Goal: Task Accomplishment & Management: Complete application form

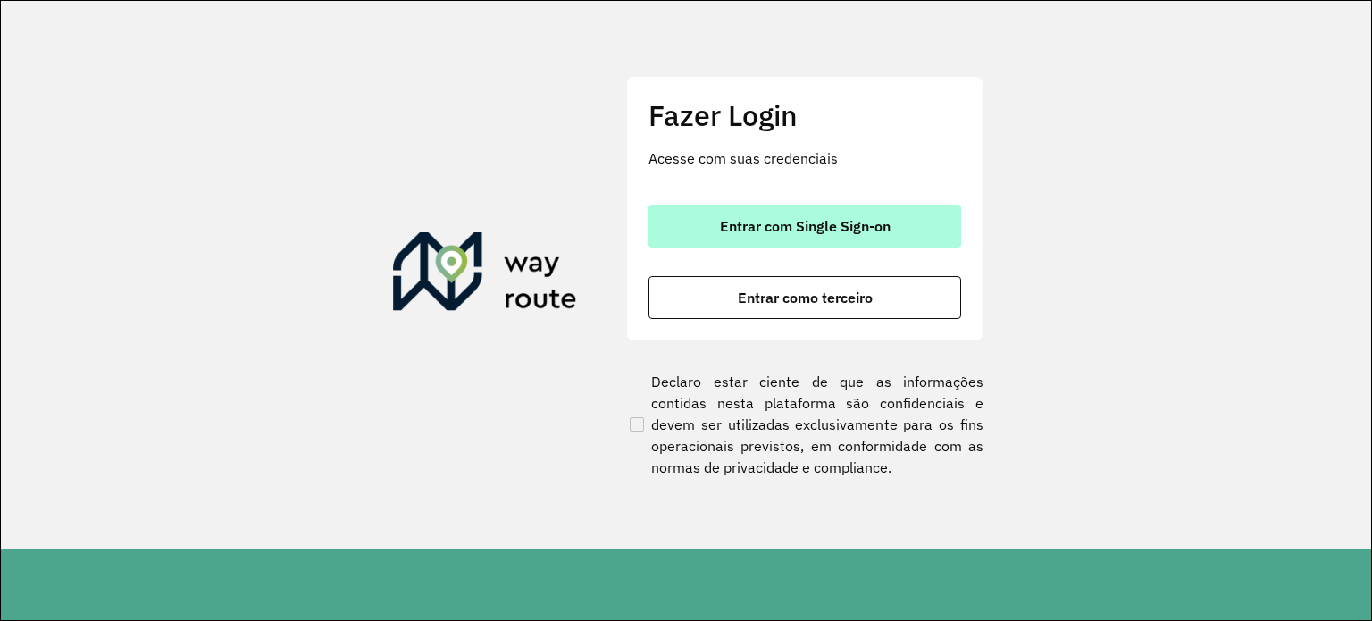
click at [846, 214] on button "Entrar com Single Sign-on" at bounding box center [804, 225] width 313 height 43
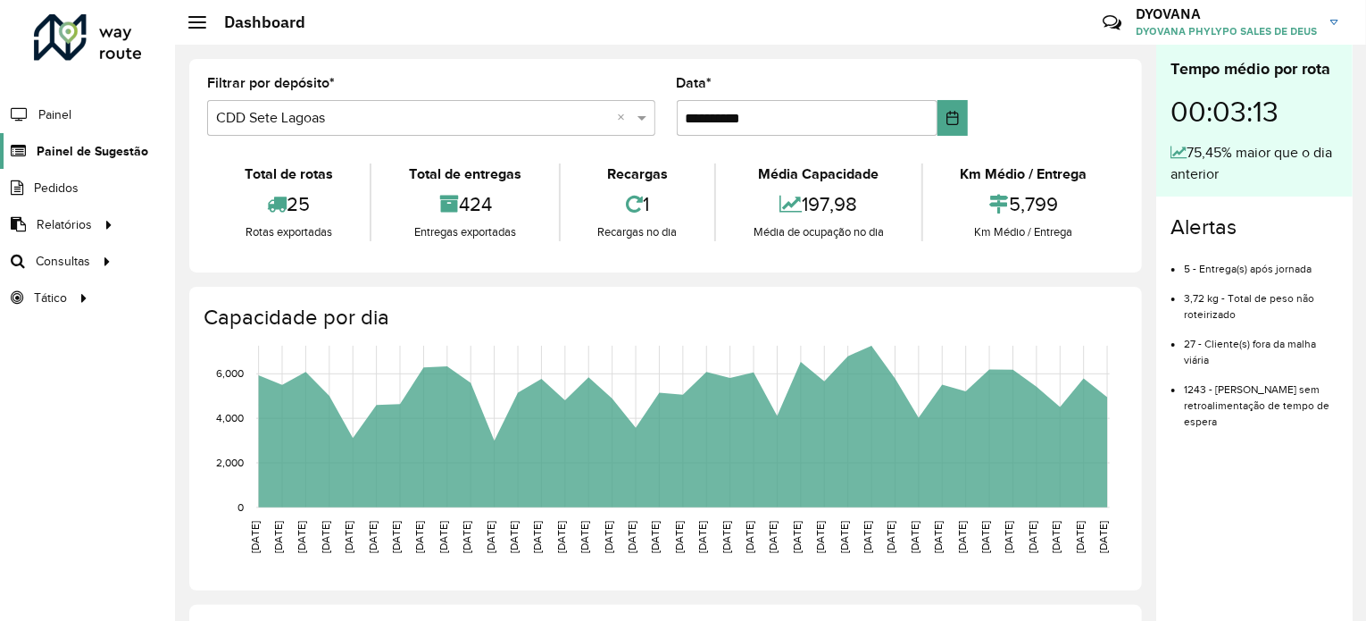
click at [85, 148] on span "Painel de Sugestão" at bounding box center [93, 151] width 112 height 19
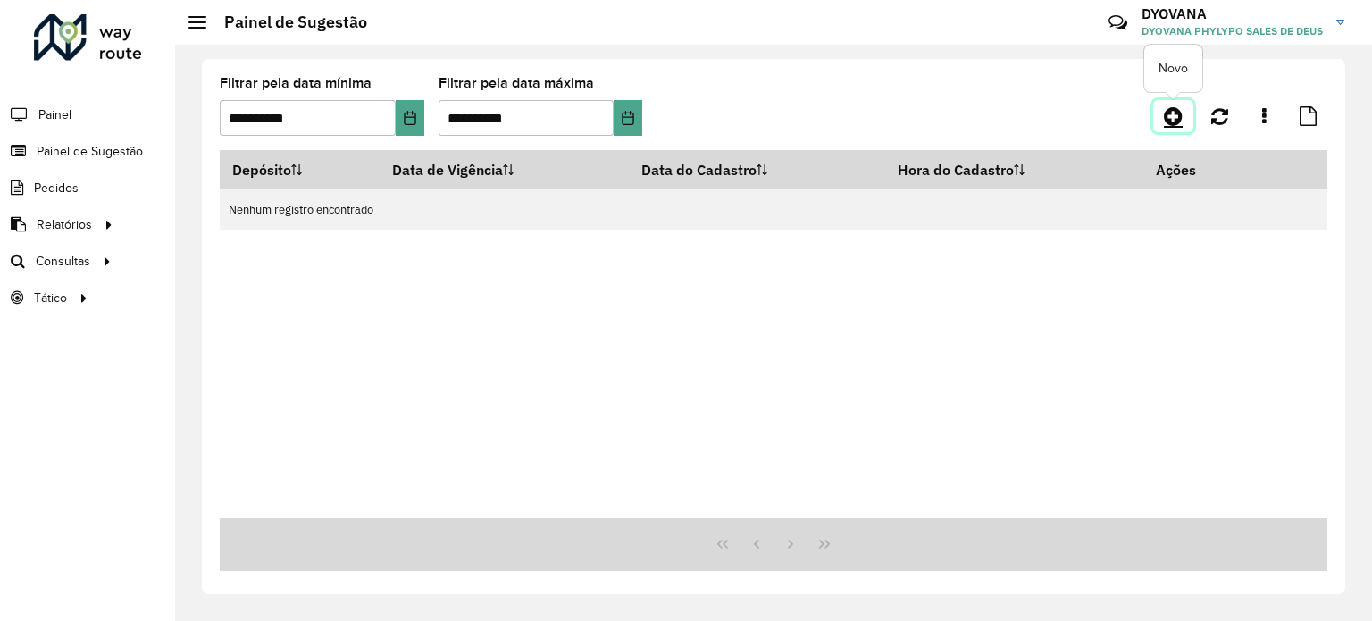
click at [1179, 113] on icon at bounding box center [1173, 115] width 19 height 21
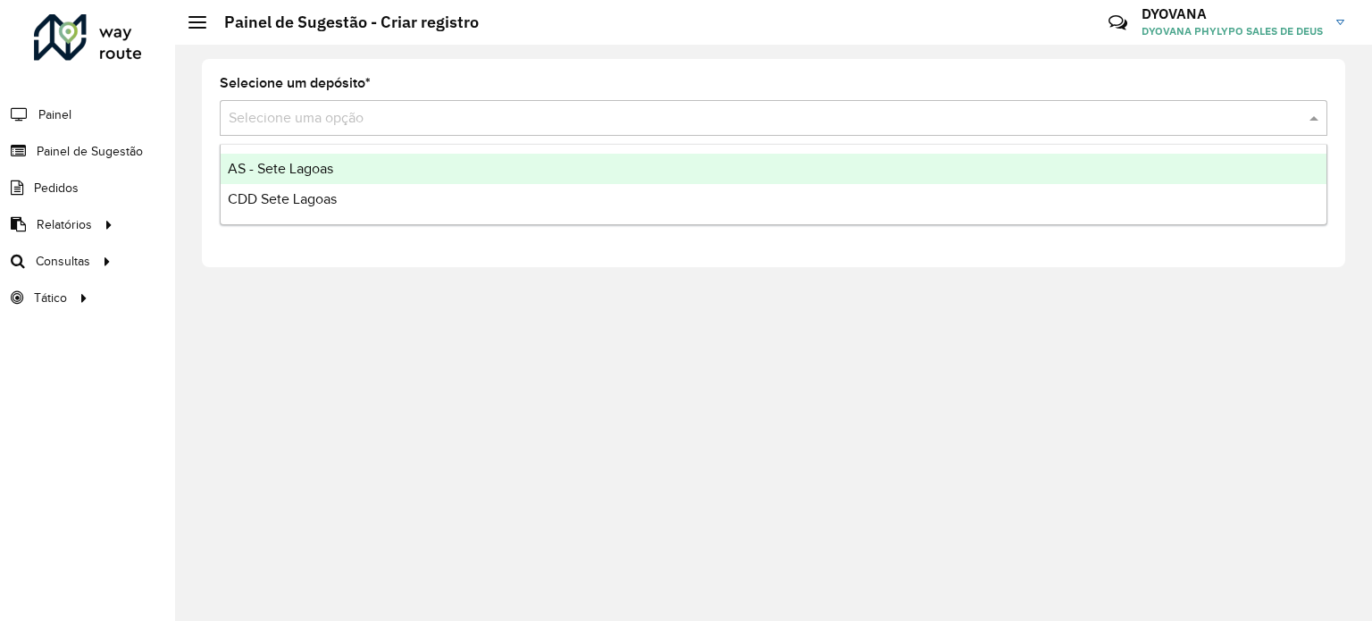
click at [376, 123] on input "text" at bounding box center [756, 118] width 1054 height 21
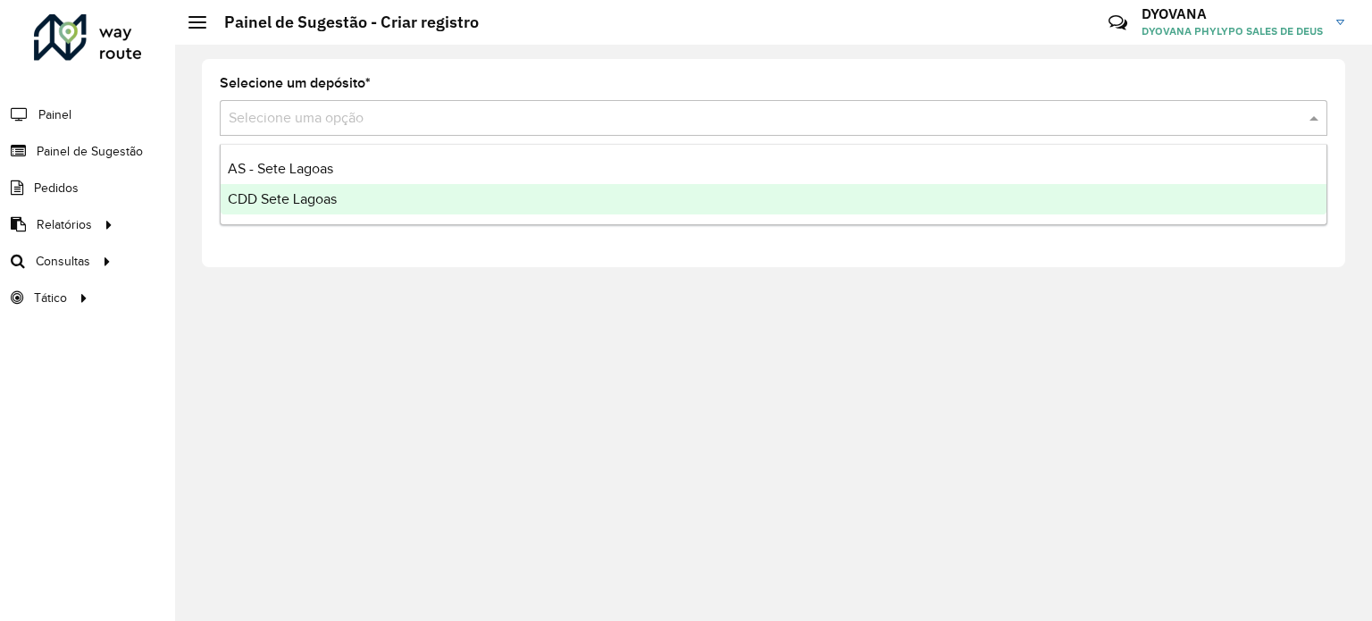
click at [383, 196] on div "CDD Sete Lagoas" at bounding box center [774, 199] width 1106 height 30
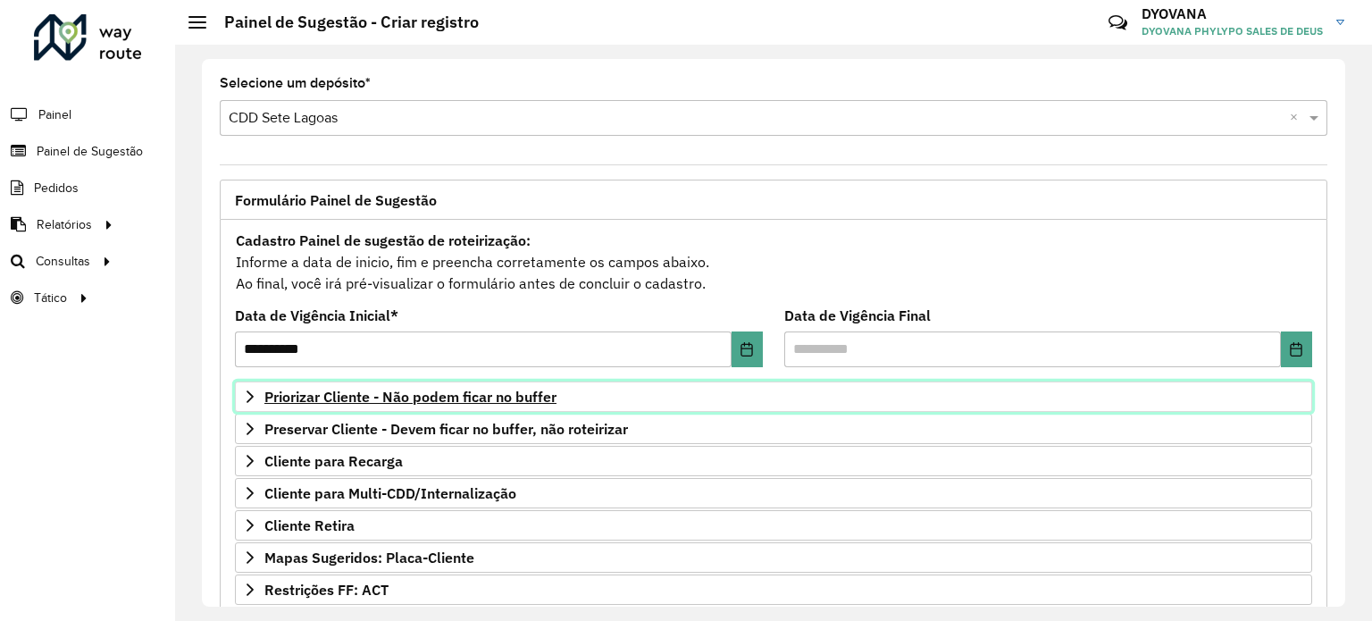
click at [482, 400] on span "Priorizar Cliente - Não podem ficar no buffer" at bounding box center [410, 396] width 292 height 14
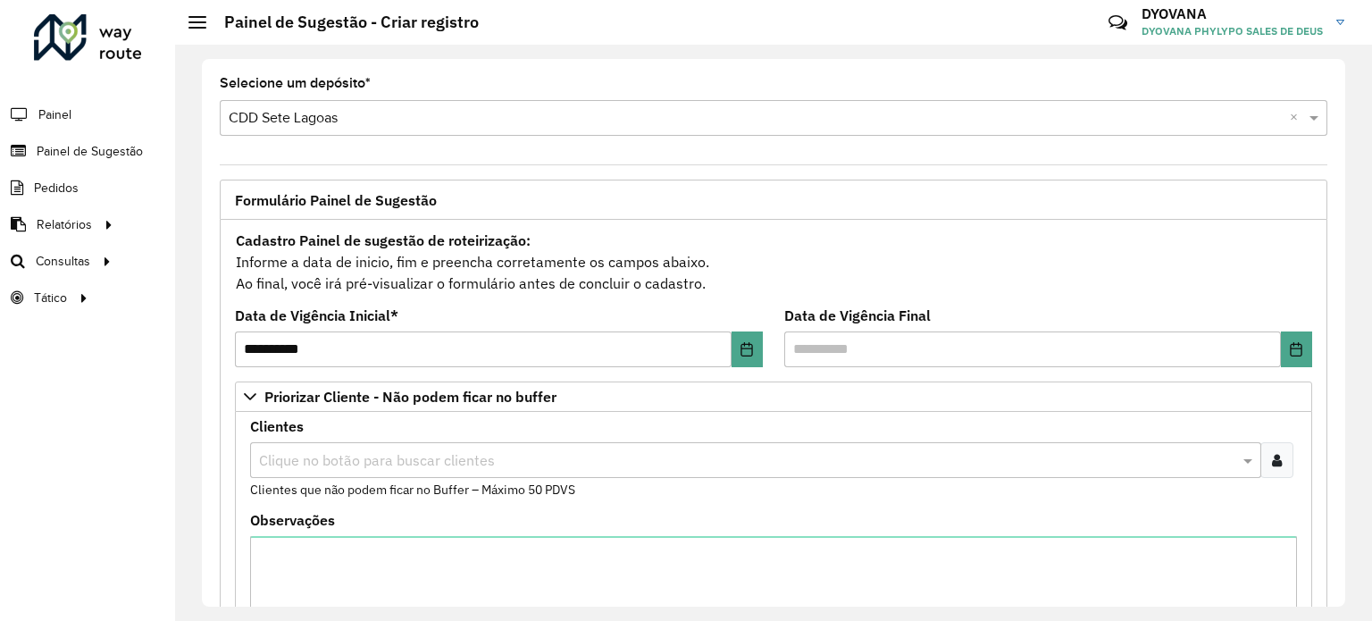
click at [1279, 455] on div at bounding box center [1276, 460] width 33 height 36
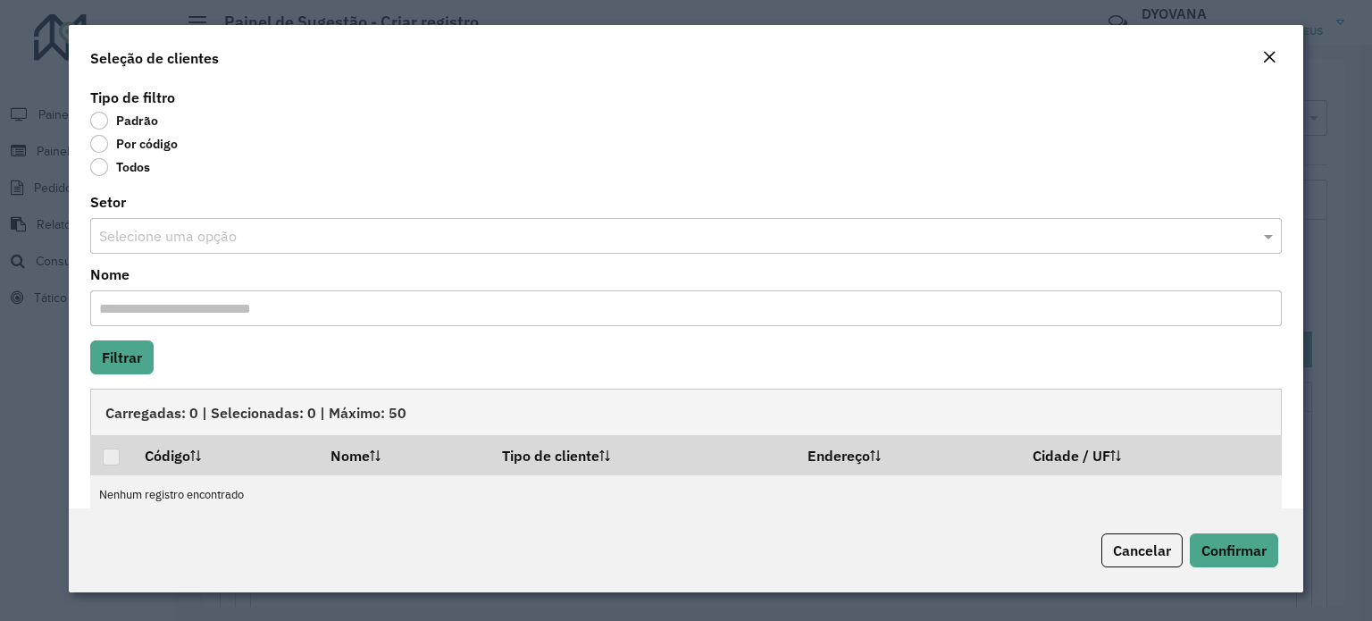
click at [106, 149] on label "Por código" at bounding box center [134, 144] width 88 height 18
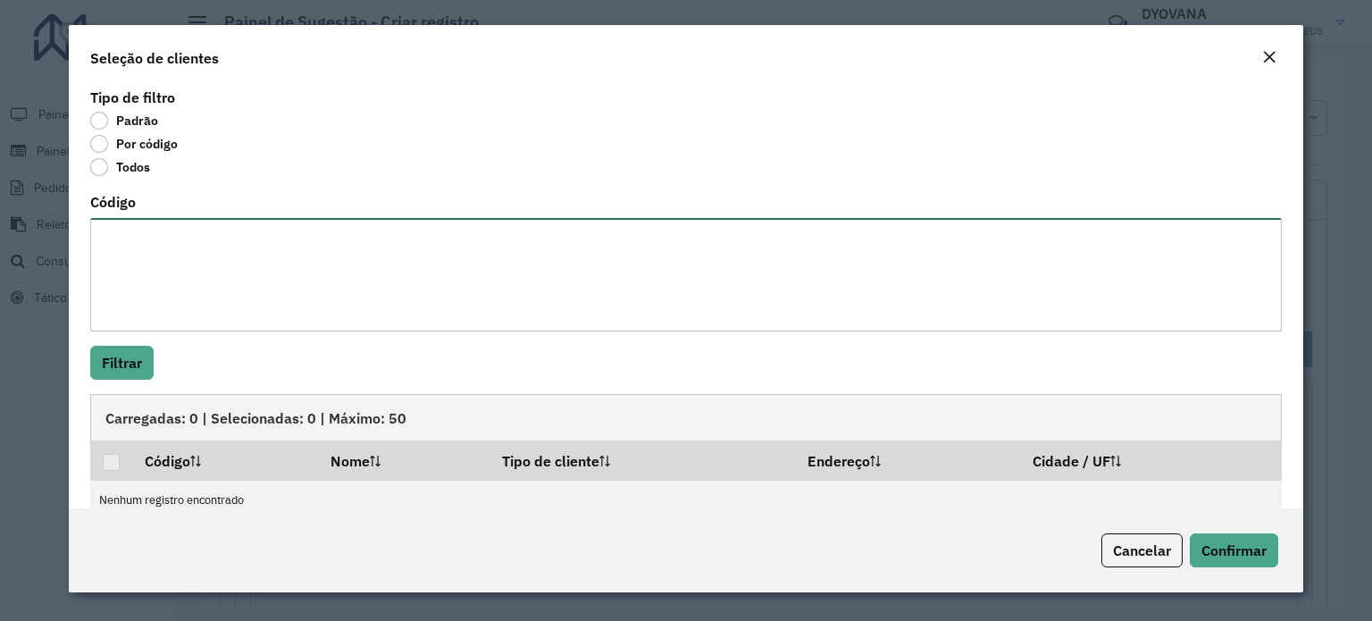
click at [194, 259] on textarea "Código" at bounding box center [685, 274] width 1191 height 113
paste textarea "**** **** ***** ***** **** **** **** **** ***** **** **** **** **** **** **** *…"
type textarea "**** **** ***** ***** **** **** **** **** ***** **** **** **** **** **** **** *…"
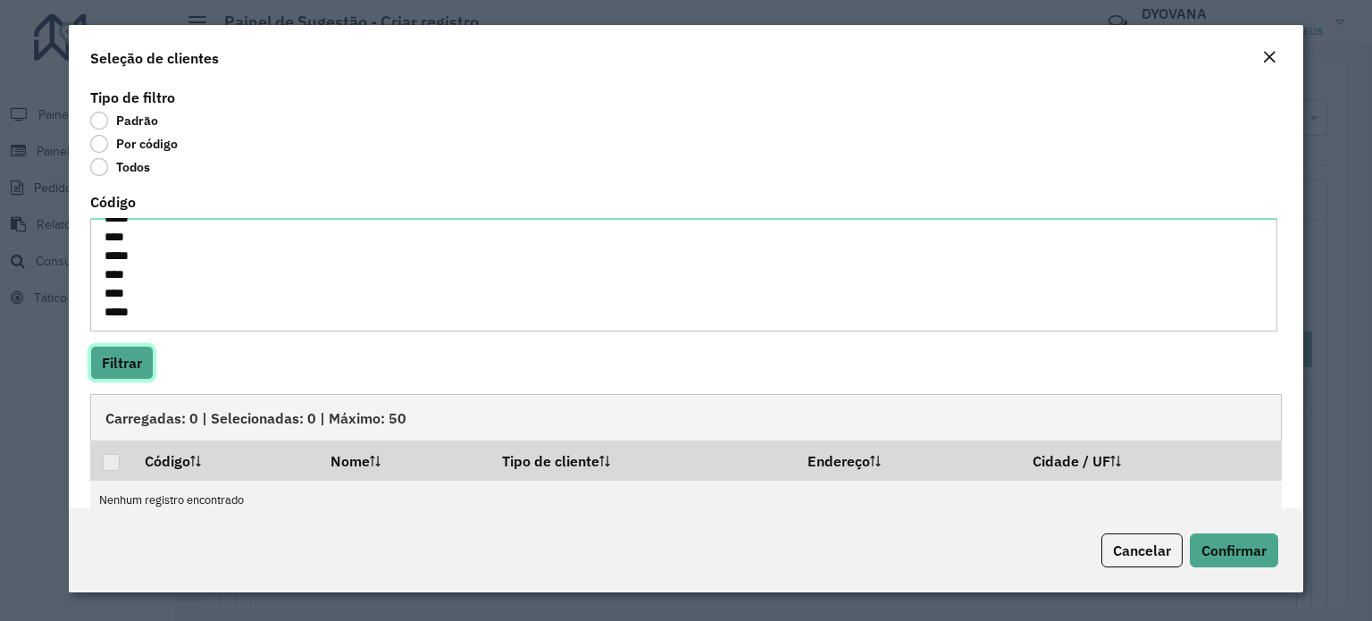
click at [127, 367] on button "Filtrar" at bounding box center [121, 363] width 63 height 34
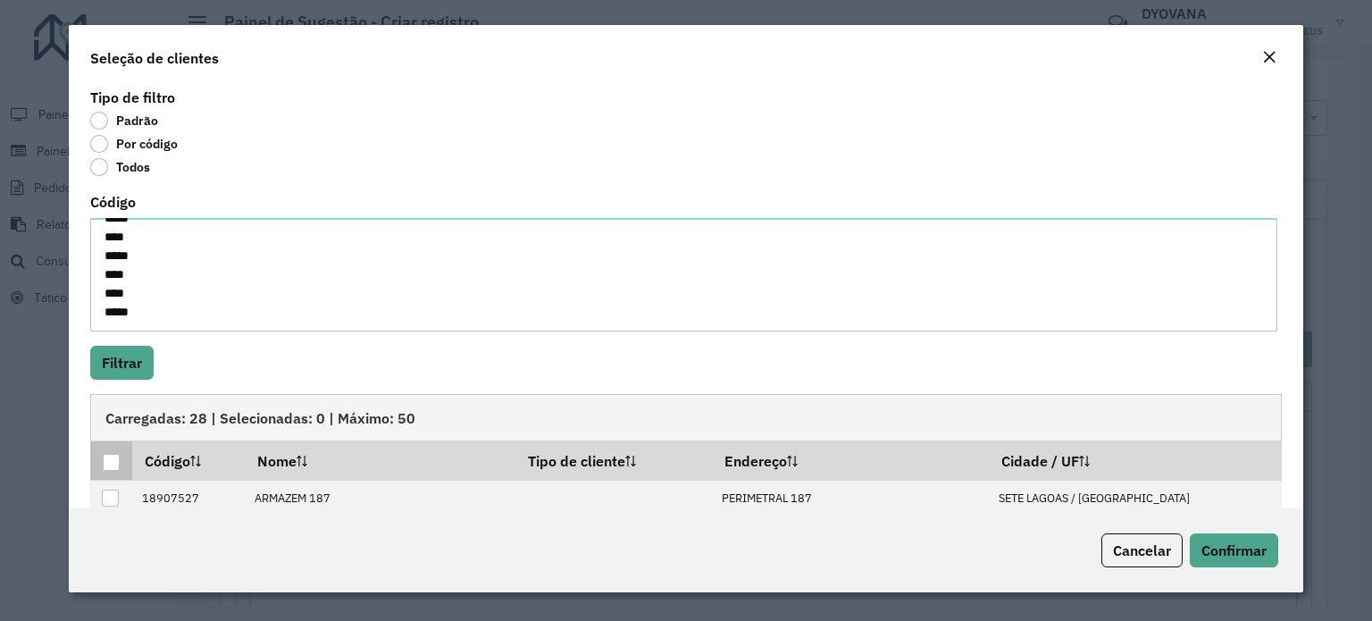
click at [112, 454] on div at bounding box center [111, 462] width 17 height 17
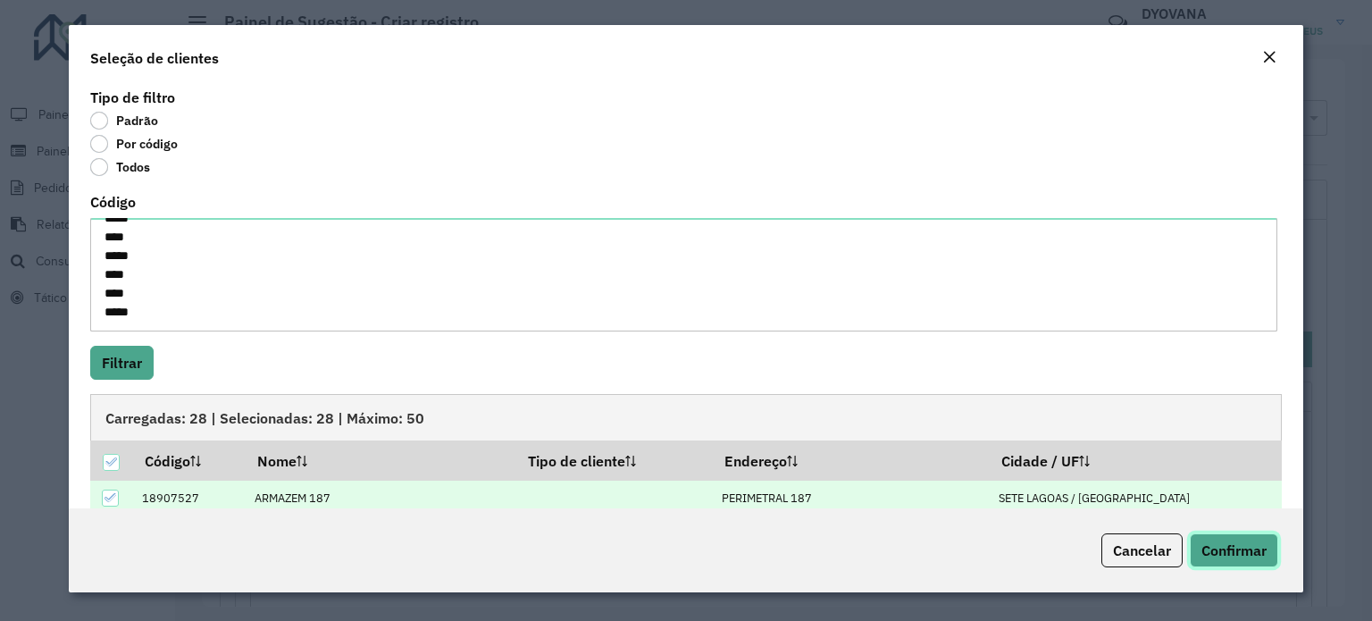
click at [1204, 538] on button "Confirmar" at bounding box center [1233, 550] width 88 height 34
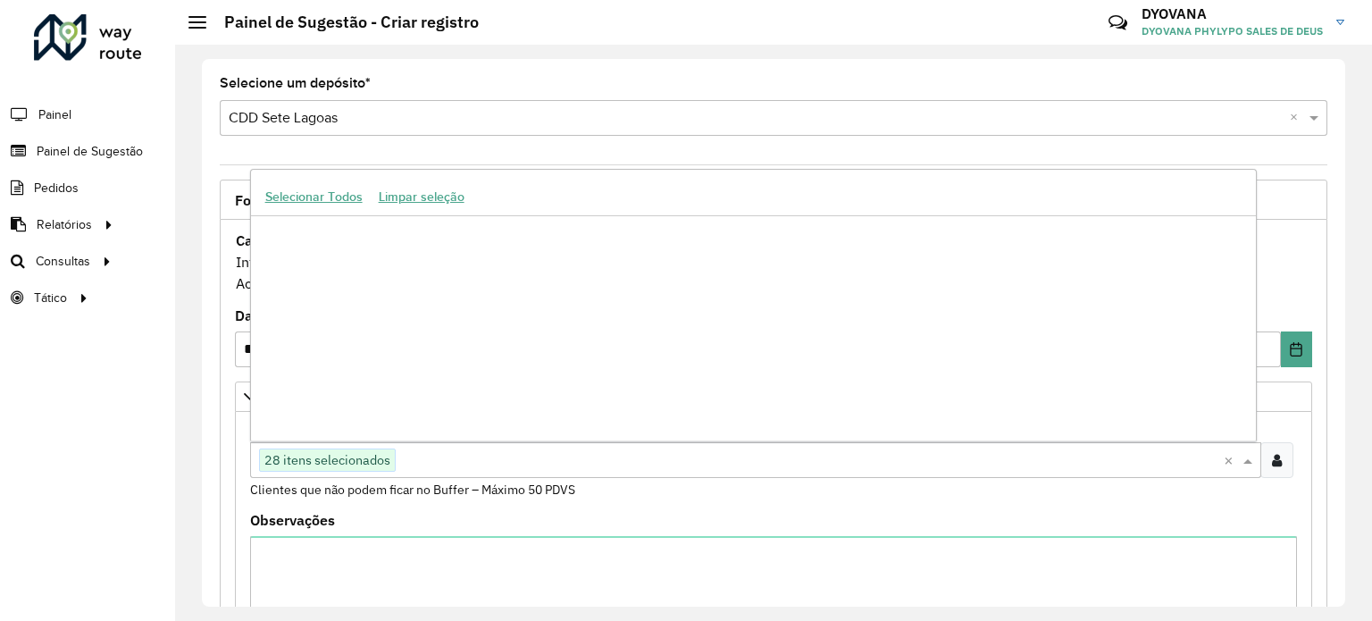
click at [444, 461] on input "text" at bounding box center [810, 460] width 828 height 21
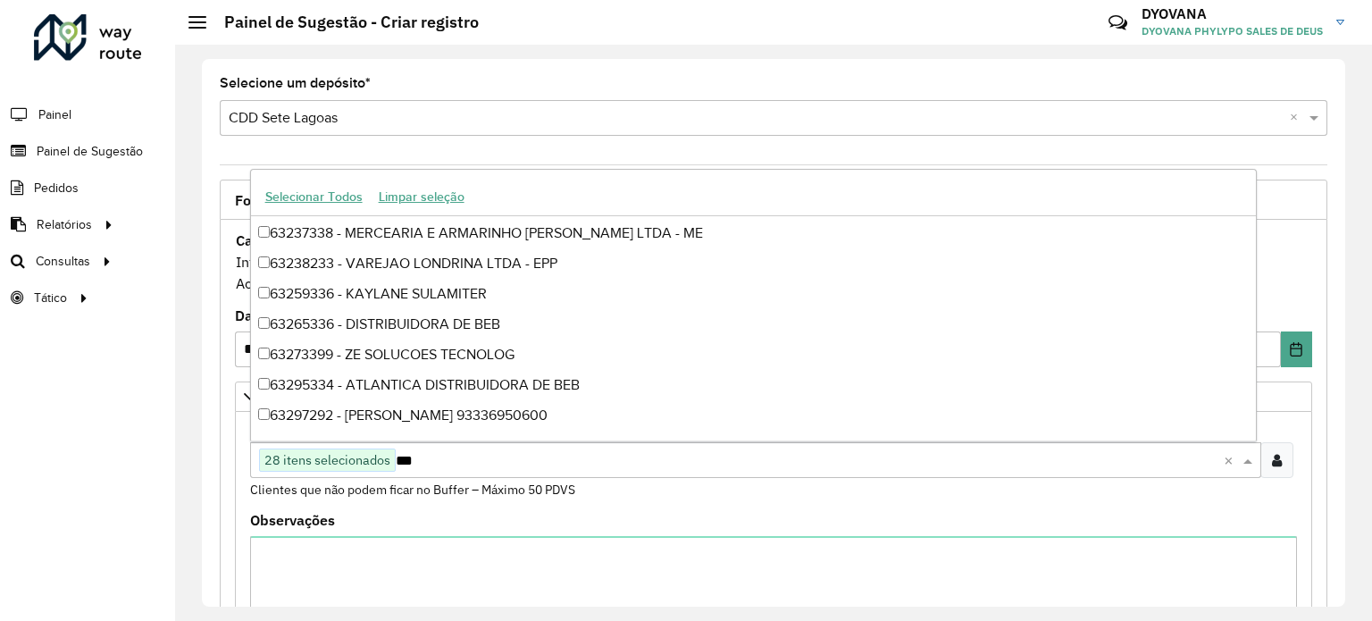
scroll to position [727, 0]
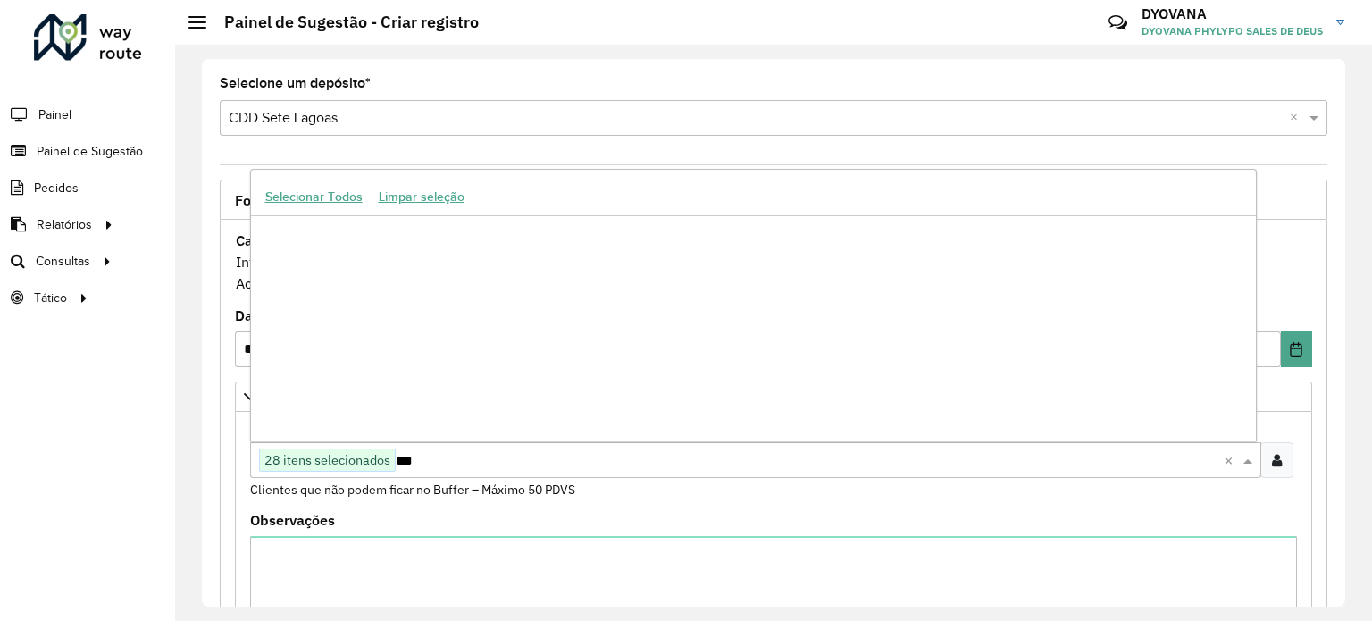
type input "****"
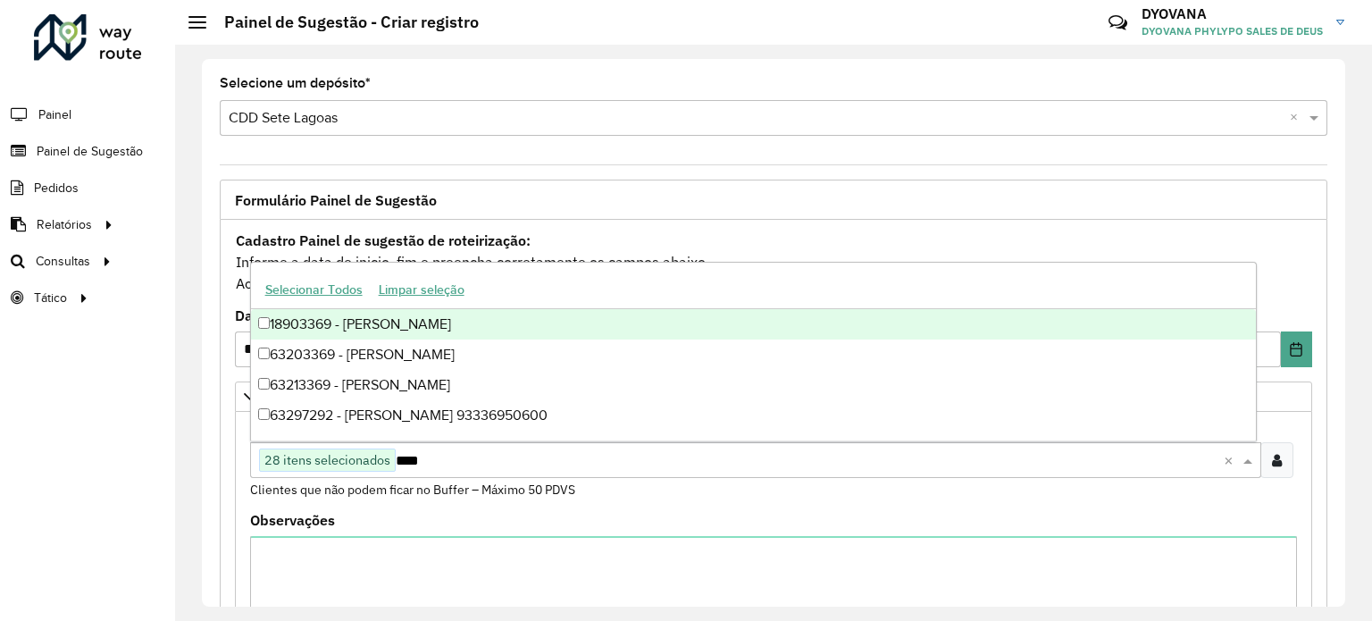
scroll to position [0, 0]
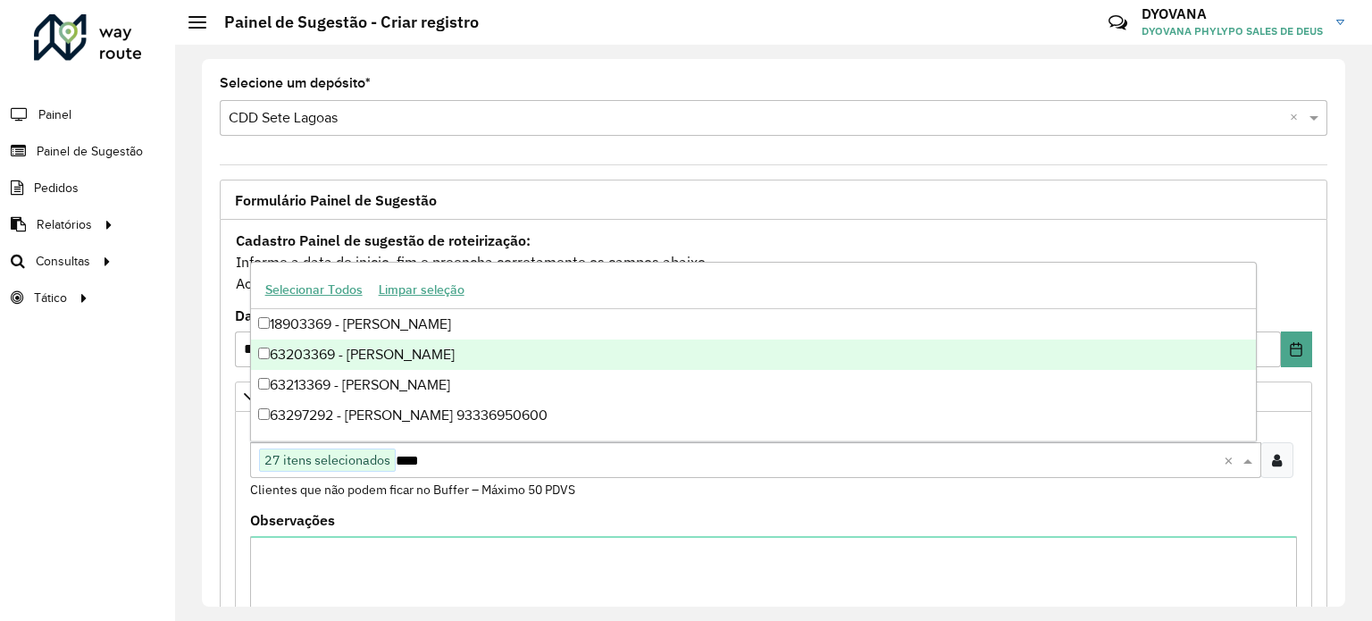
click at [462, 359] on div "63203369 - [PERSON_NAME]" at bounding box center [753, 354] width 1005 height 30
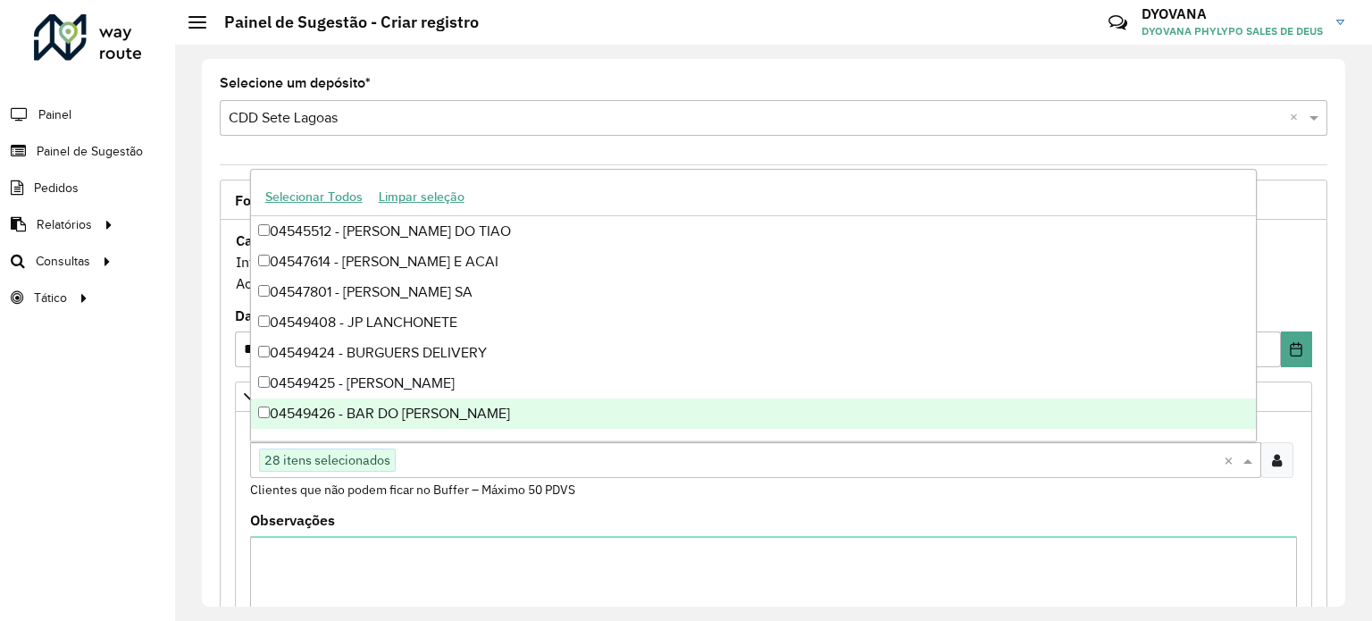
click at [188, 440] on div "**********" at bounding box center [773, 333] width 1197 height 576
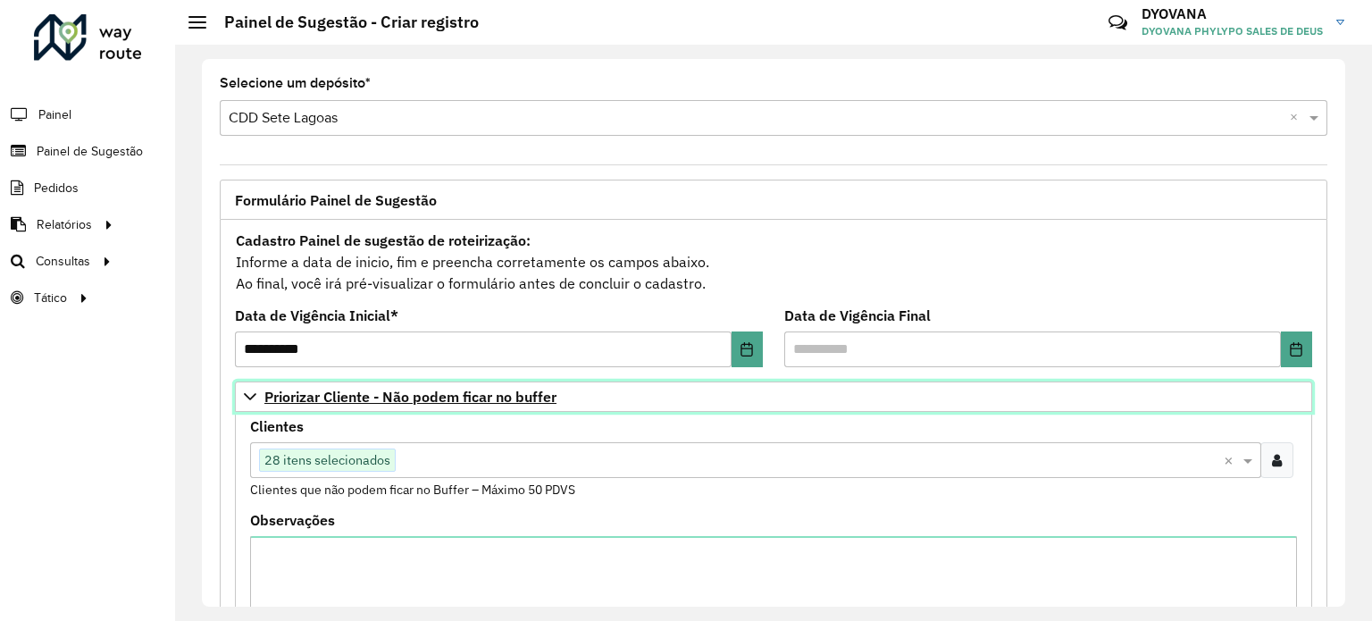
click at [312, 392] on span "Priorizar Cliente - Não podem ficar no buffer" at bounding box center [410, 396] width 292 height 14
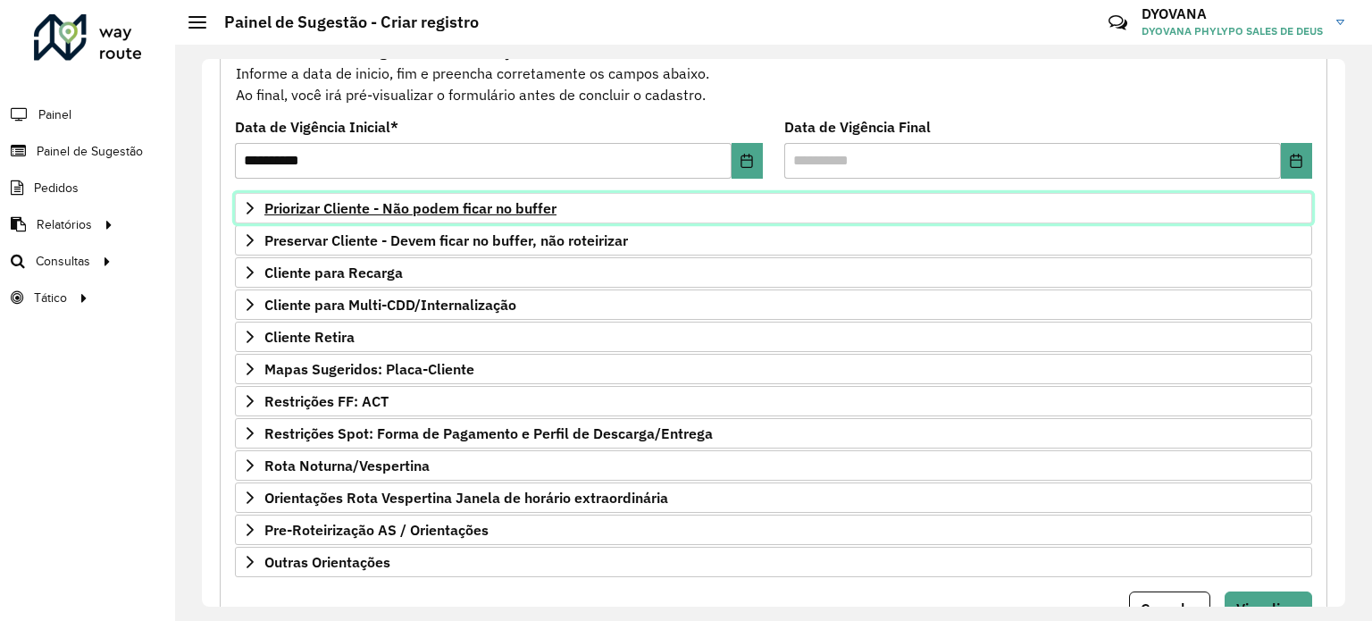
scroll to position [189, 0]
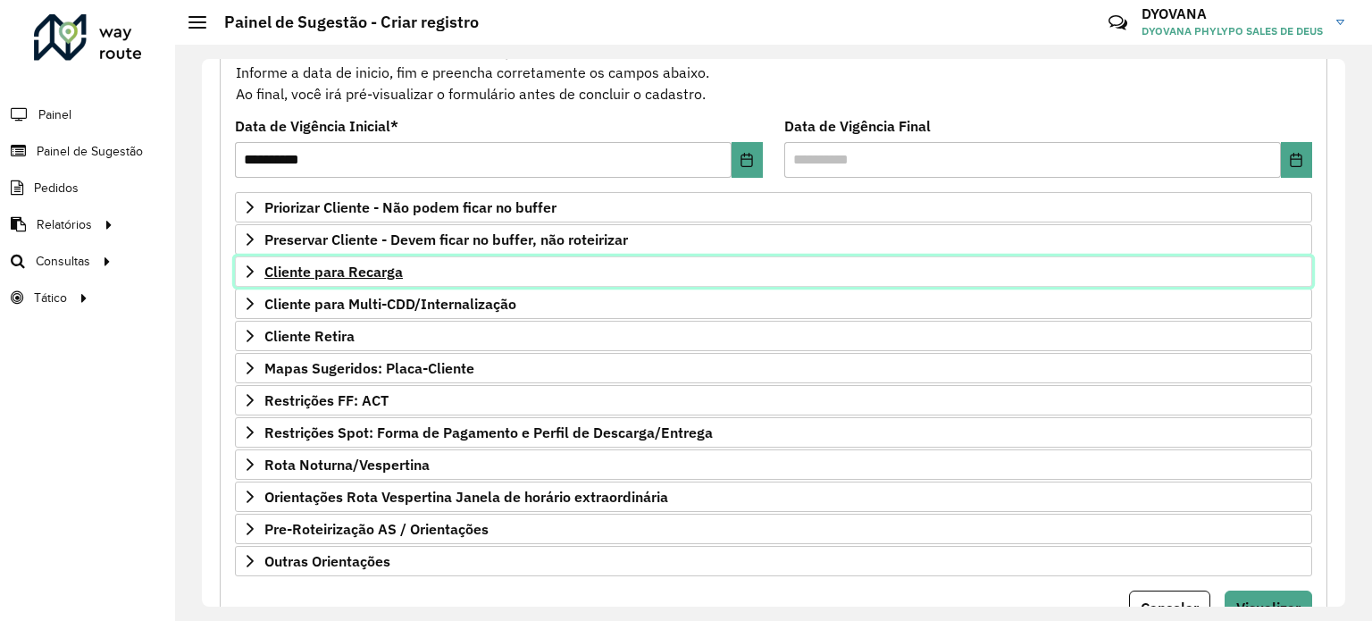
click at [353, 268] on span "Cliente para Recarga" at bounding box center [333, 271] width 138 height 14
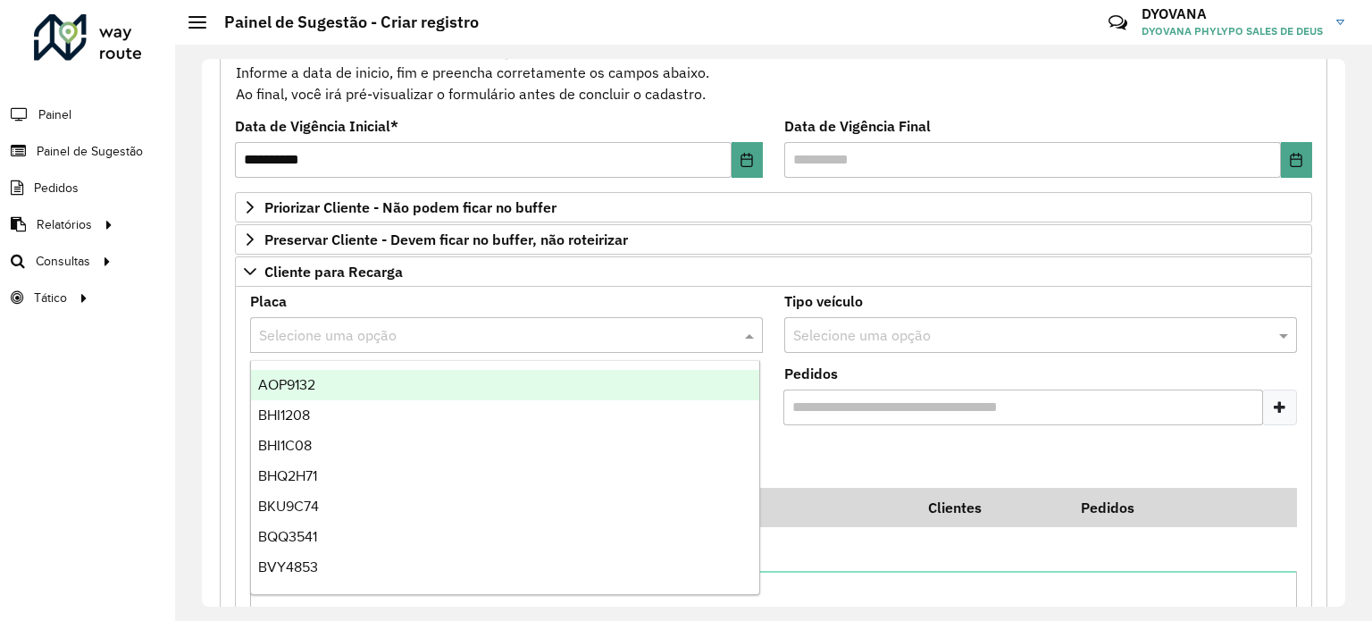
click at [464, 342] on input "text" at bounding box center [488, 335] width 459 height 21
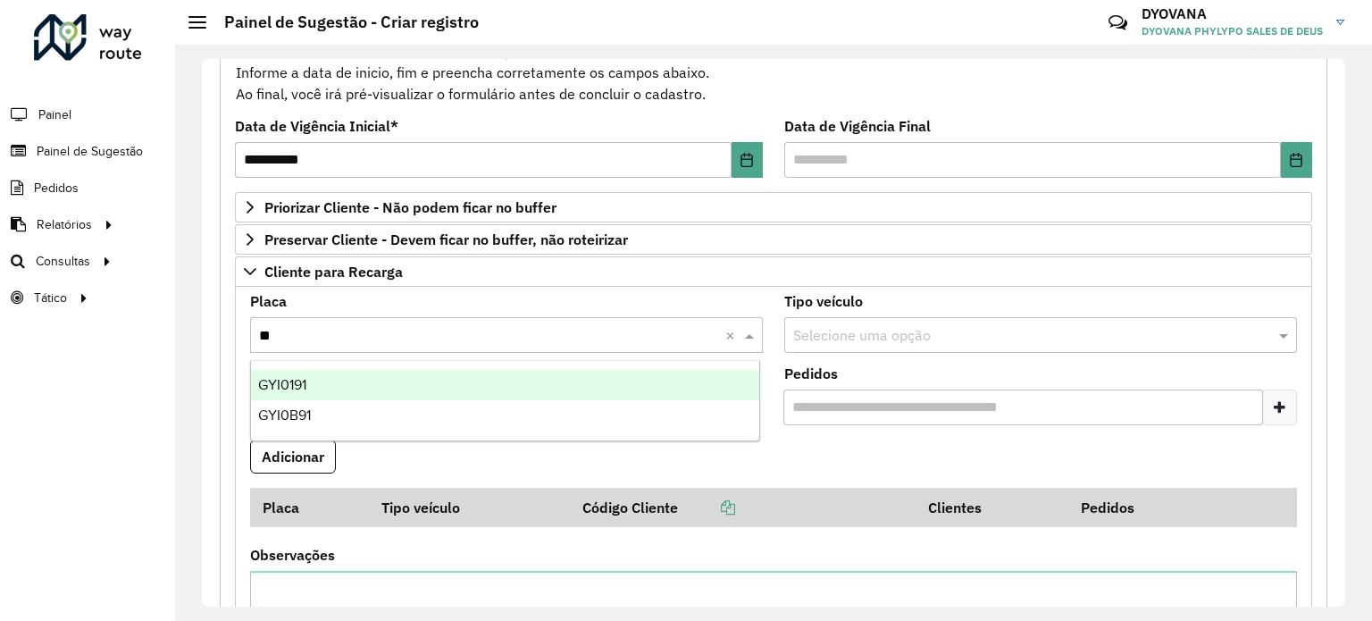
type input "***"
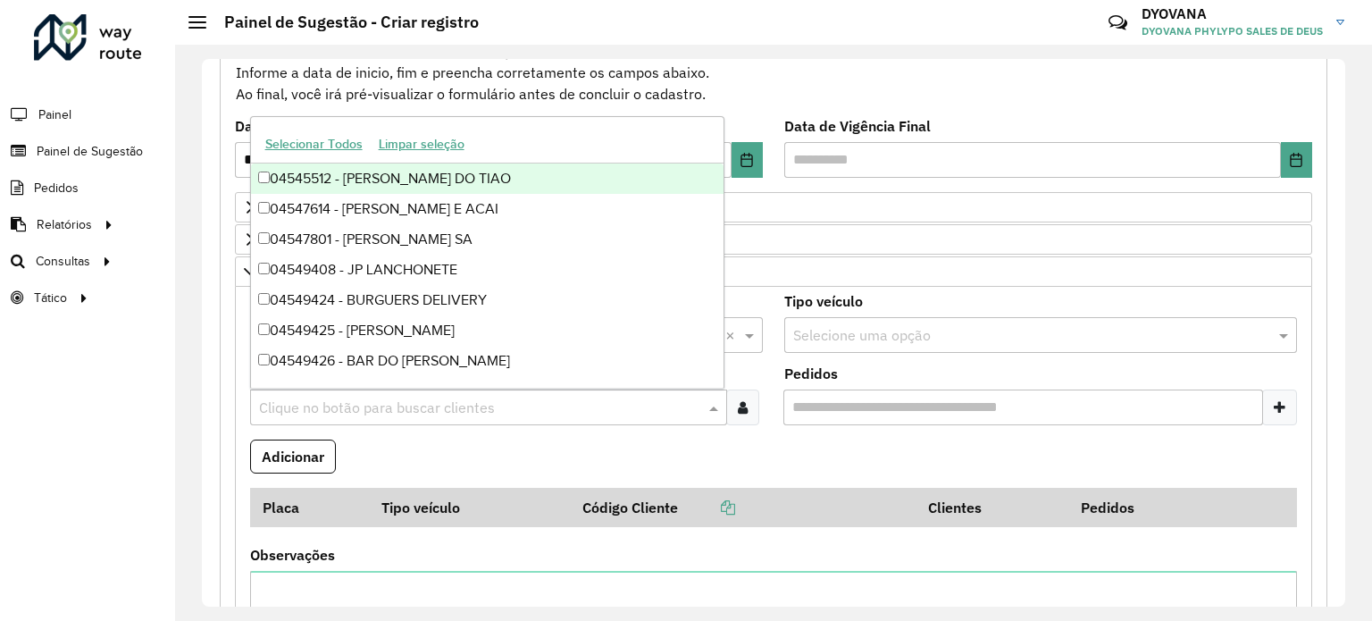
click at [471, 398] on input "text" at bounding box center [480, 407] width 450 height 21
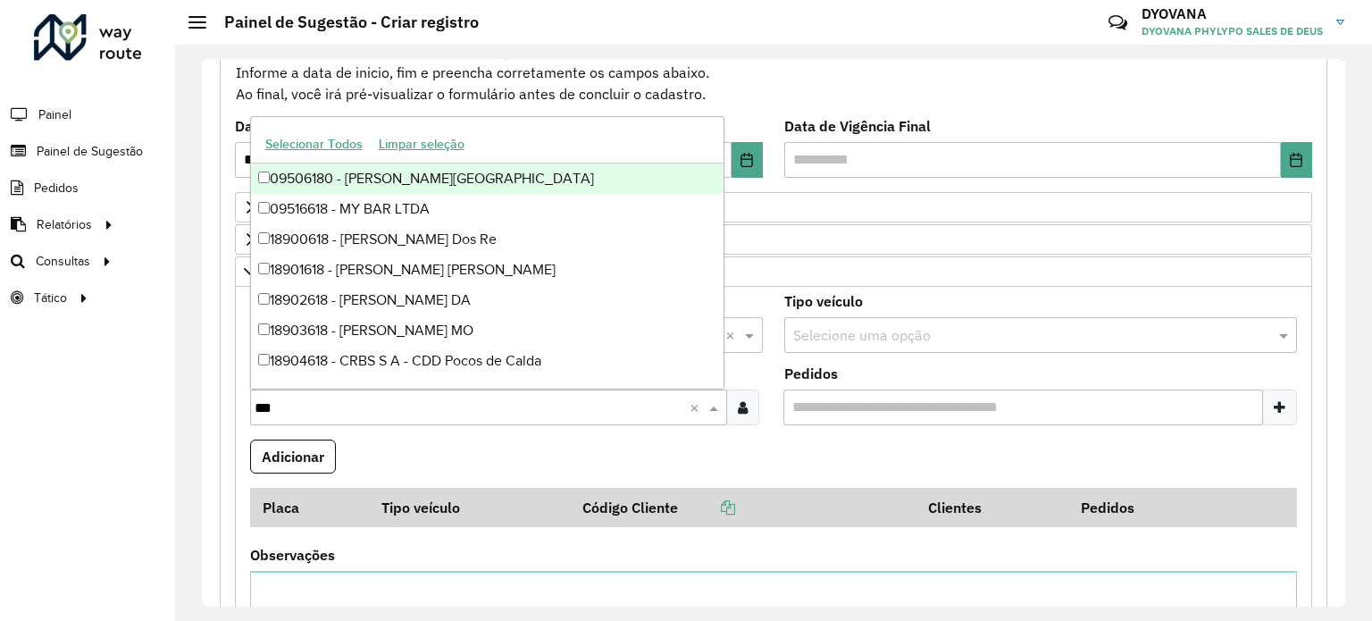
type input "****"
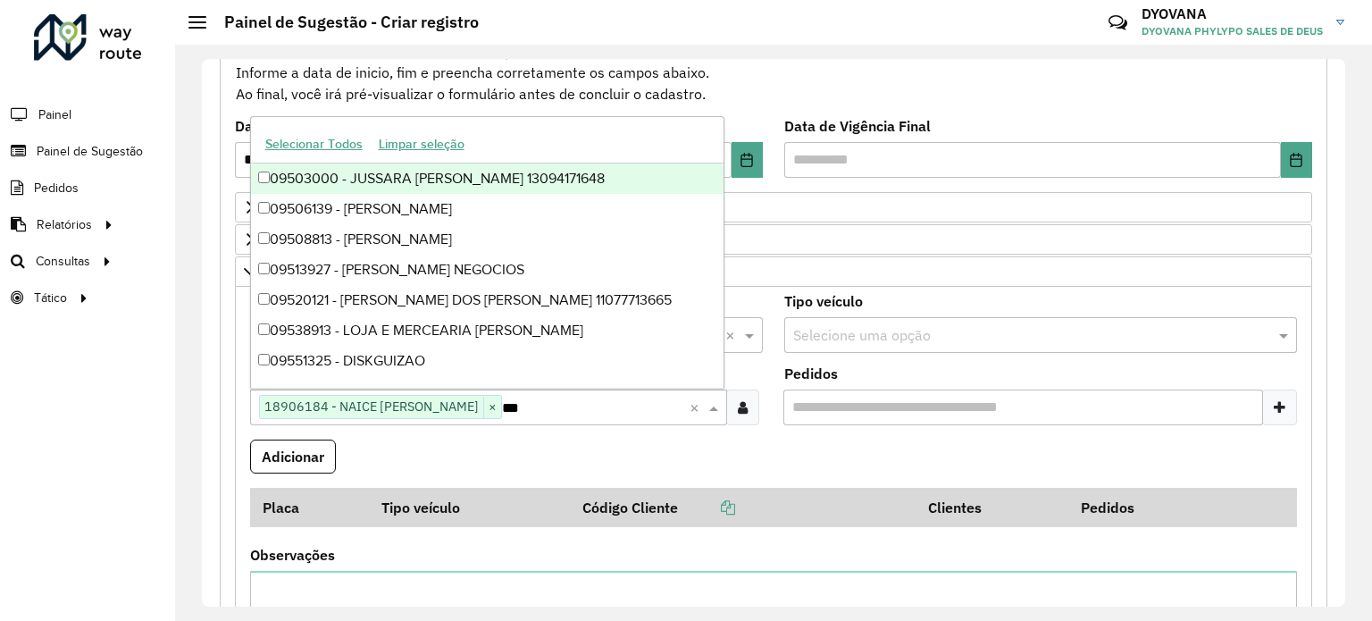
type input "****"
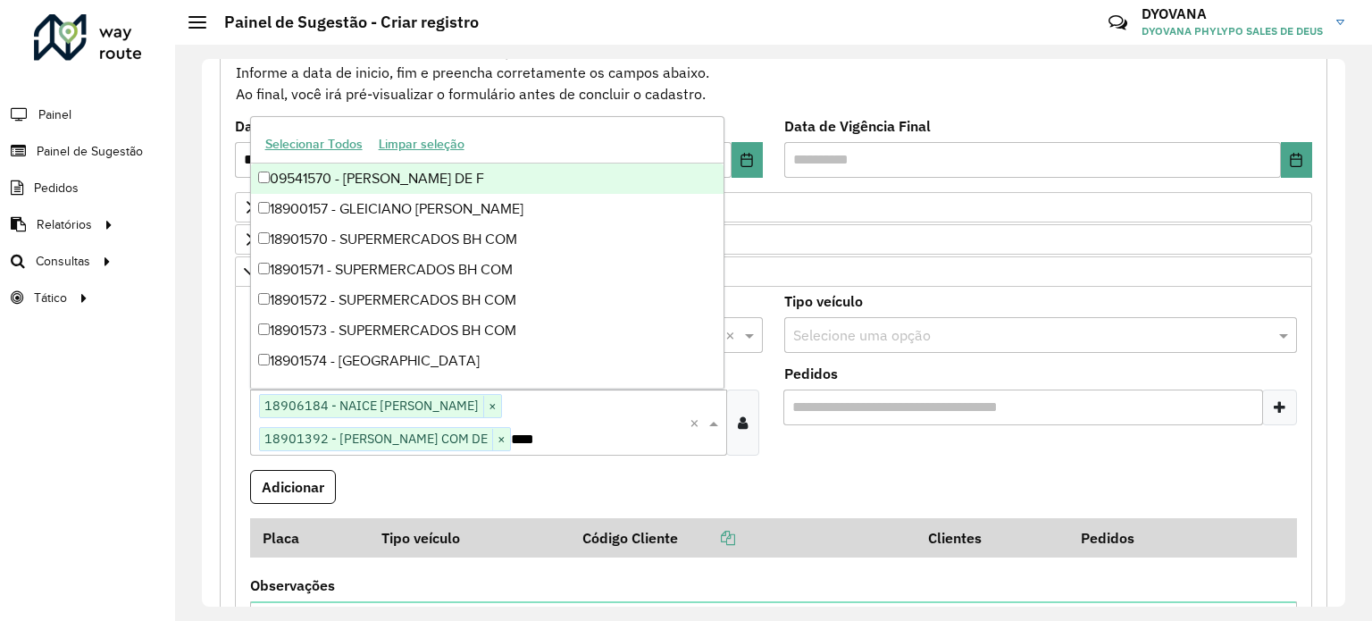
type input "*****"
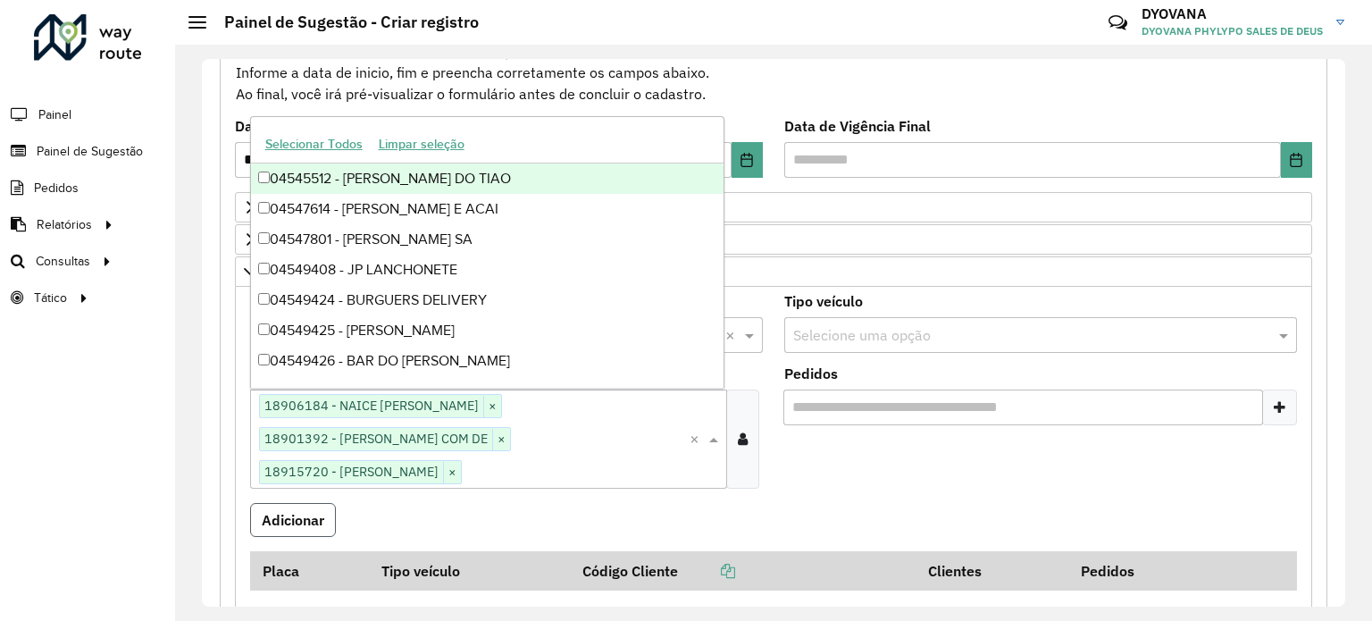
click at [305, 510] on button "Adicionar" at bounding box center [293, 520] width 86 height 34
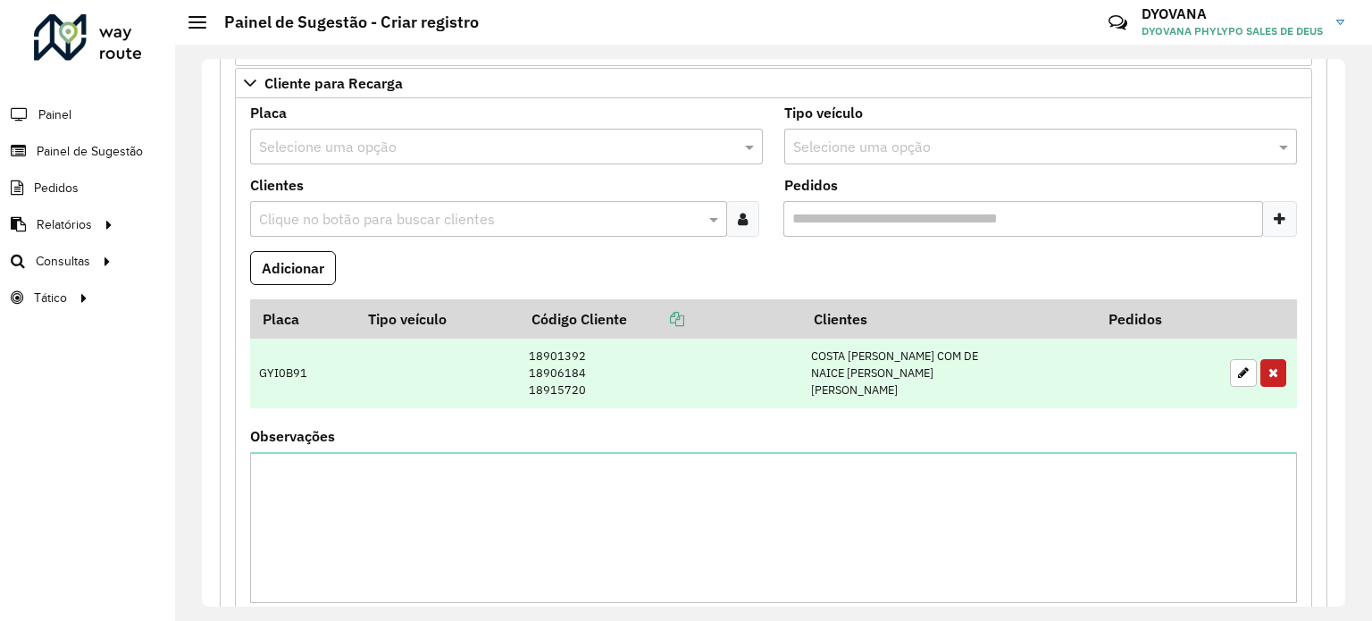
scroll to position [791, 0]
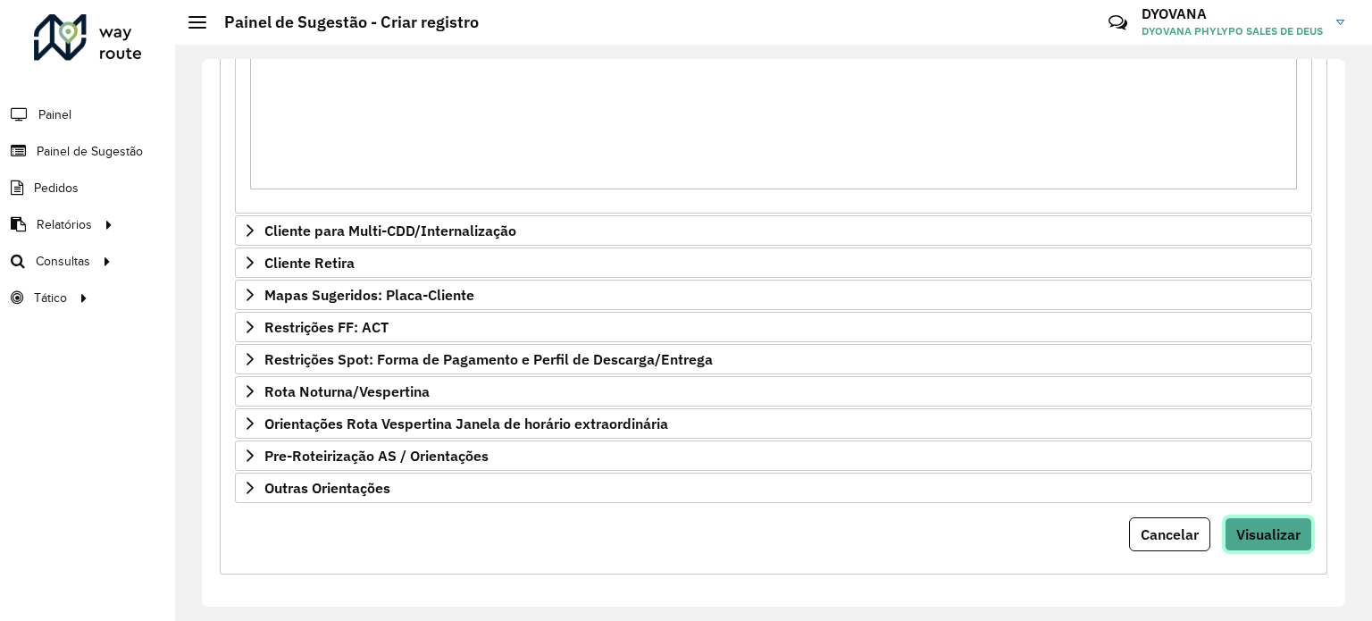
click at [1247, 531] on span "Visualizar" at bounding box center [1268, 534] width 64 height 18
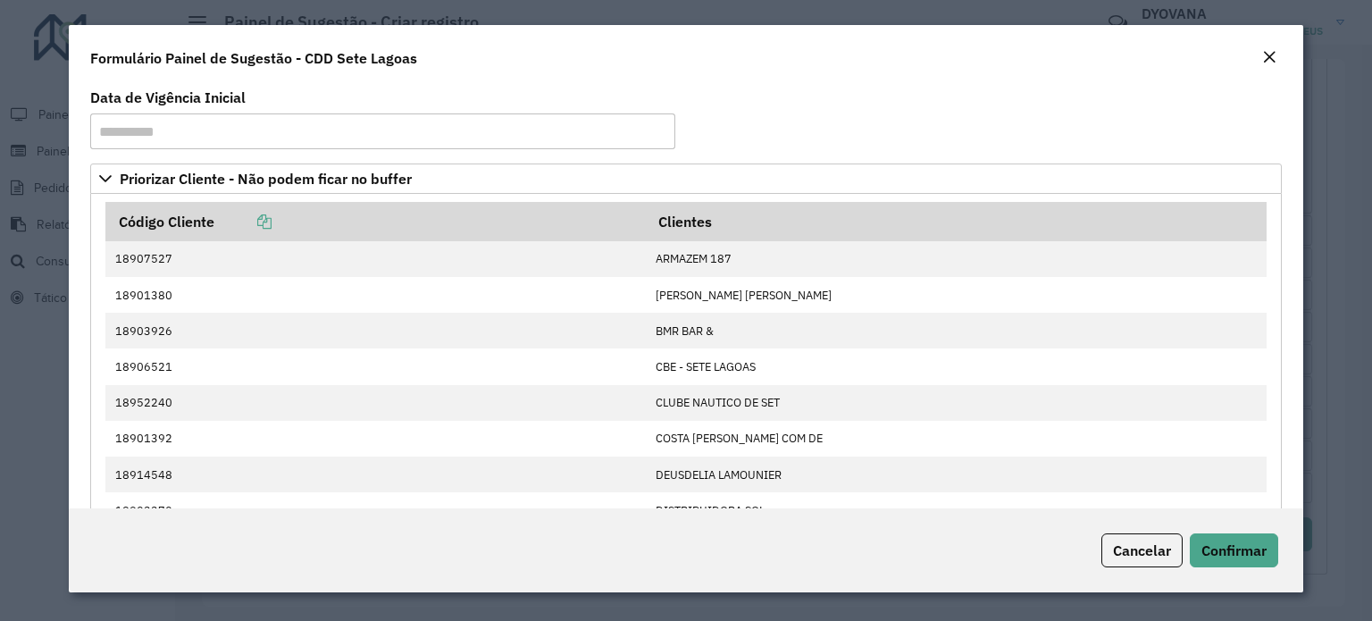
click at [1265, 59] on em "Close" at bounding box center [1269, 57] width 14 height 14
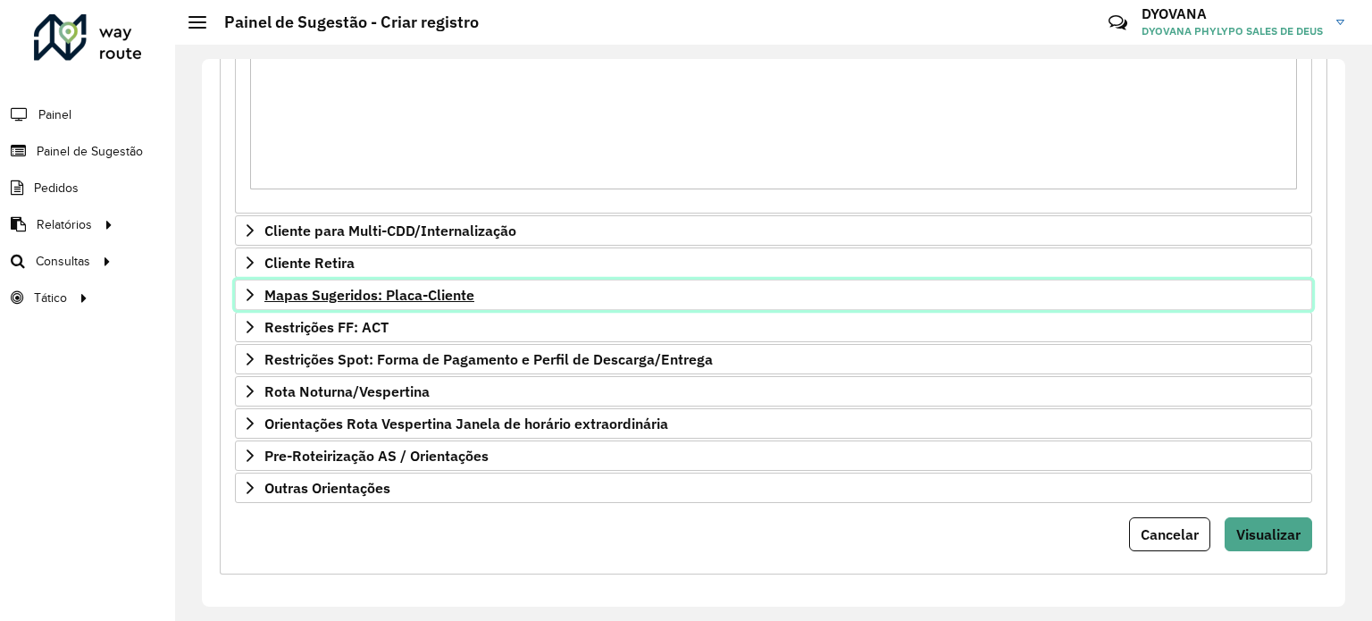
click at [359, 288] on span "Mapas Sugeridos: Placa-Cliente" at bounding box center [369, 295] width 210 height 14
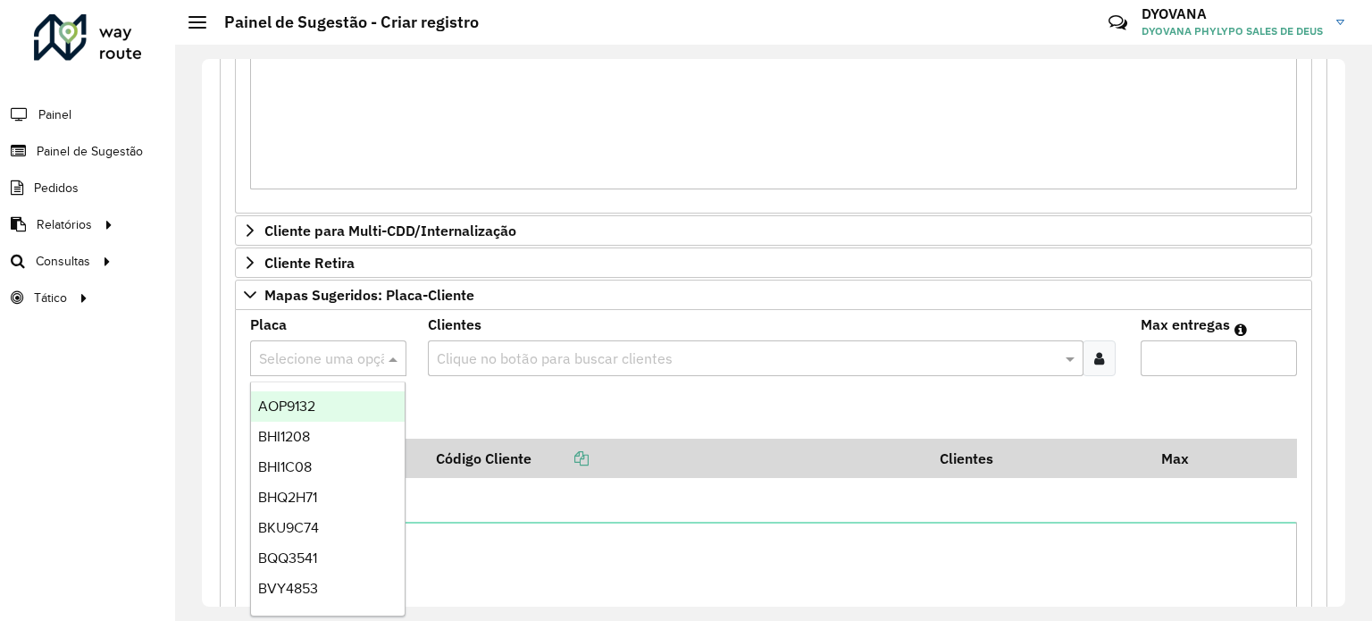
click at [346, 357] on input "text" at bounding box center [310, 358] width 103 height 21
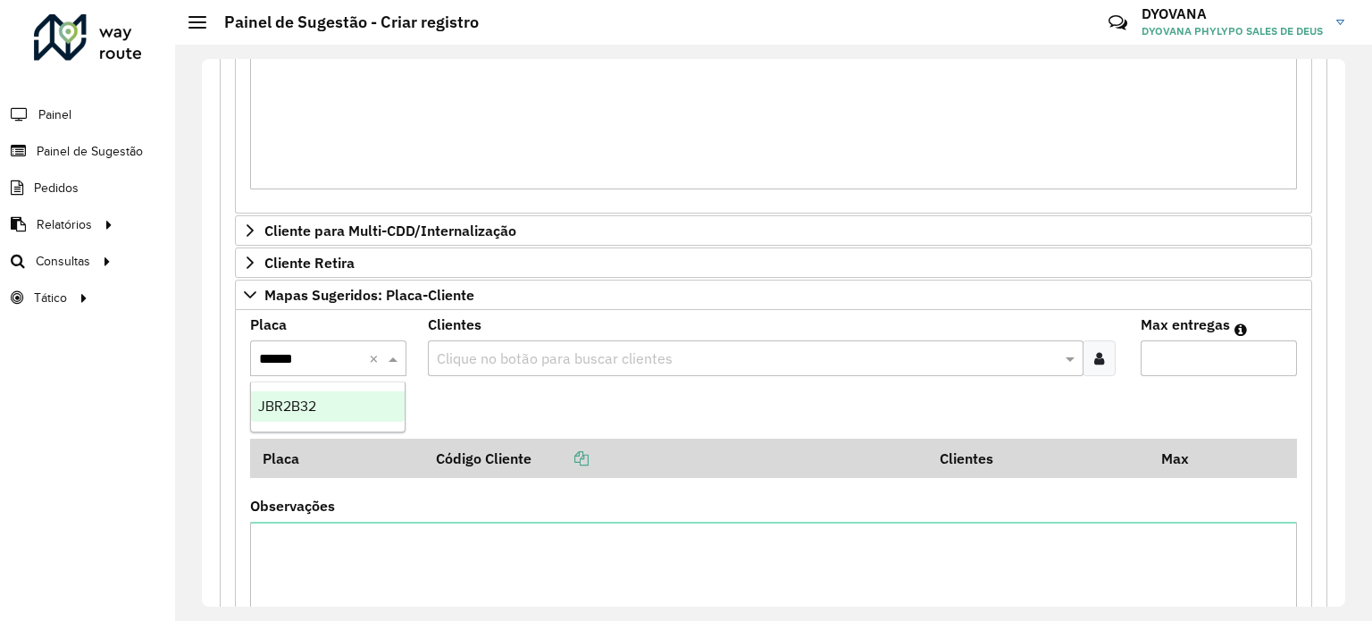
type input "*******"
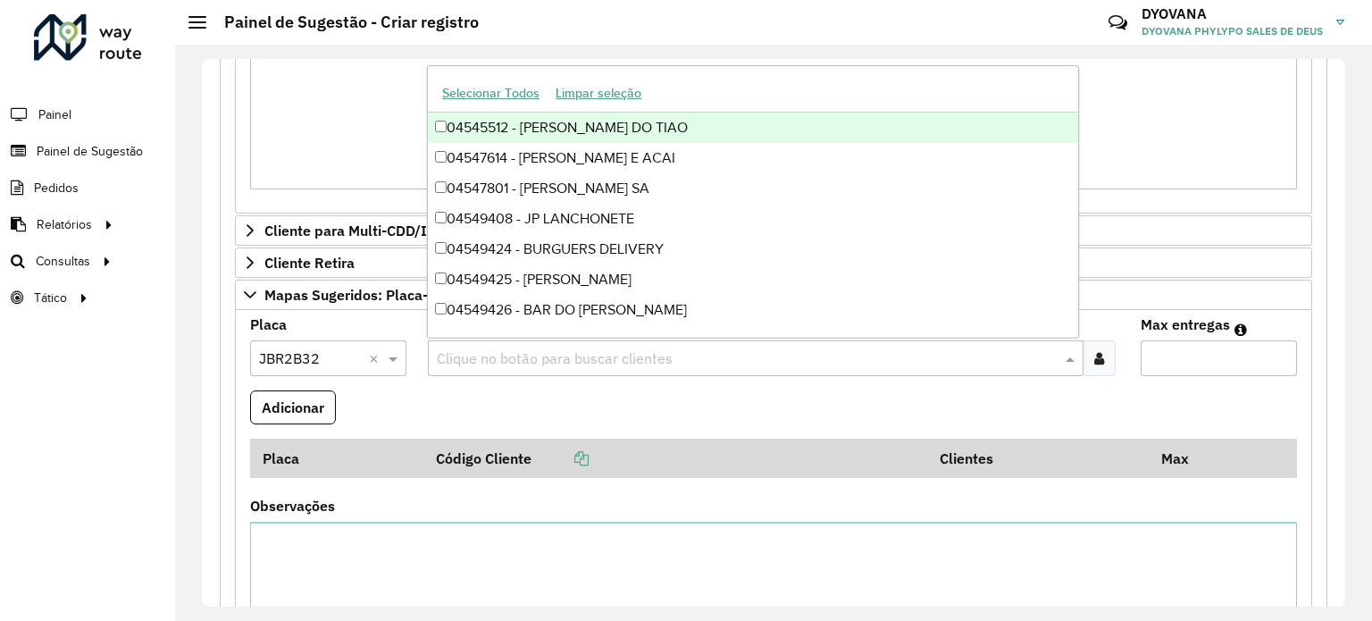
click at [512, 349] on input "text" at bounding box center [746, 358] width 628 height 21
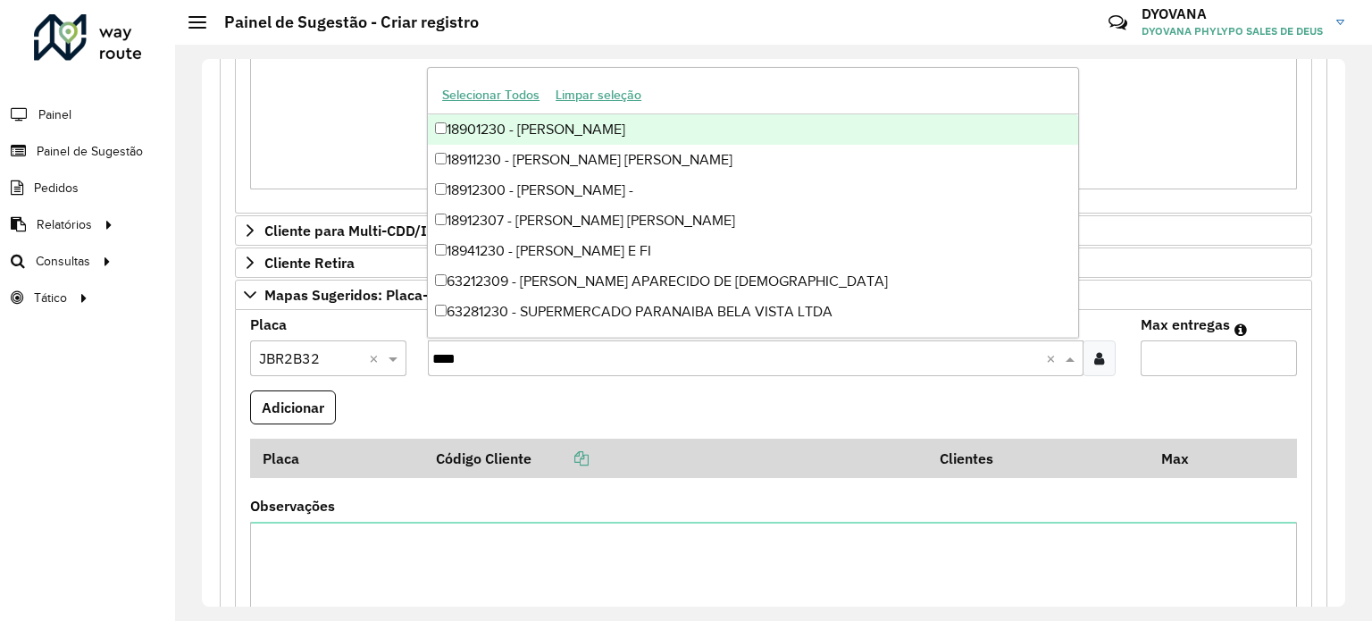
type input "*****"
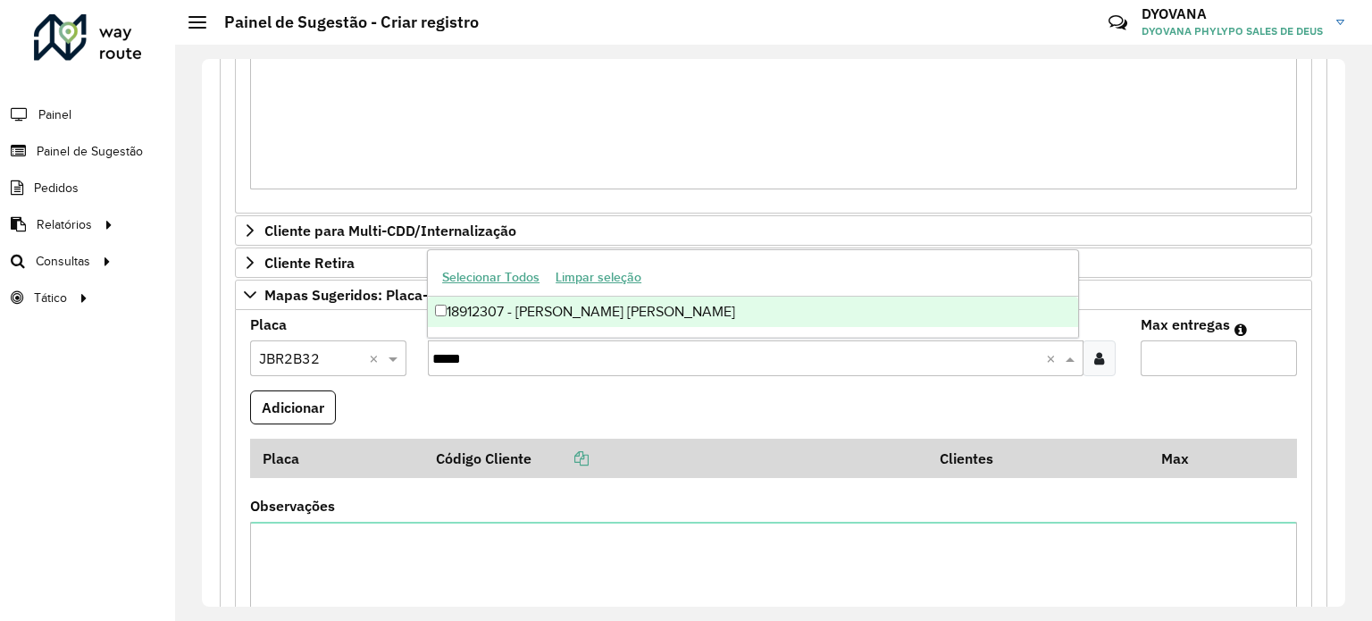
click at [574, 313] on div "18912307 - [PERSON_NAME] [PERSON_NAME]" at bounding box center [753, 311] width 650 height 30
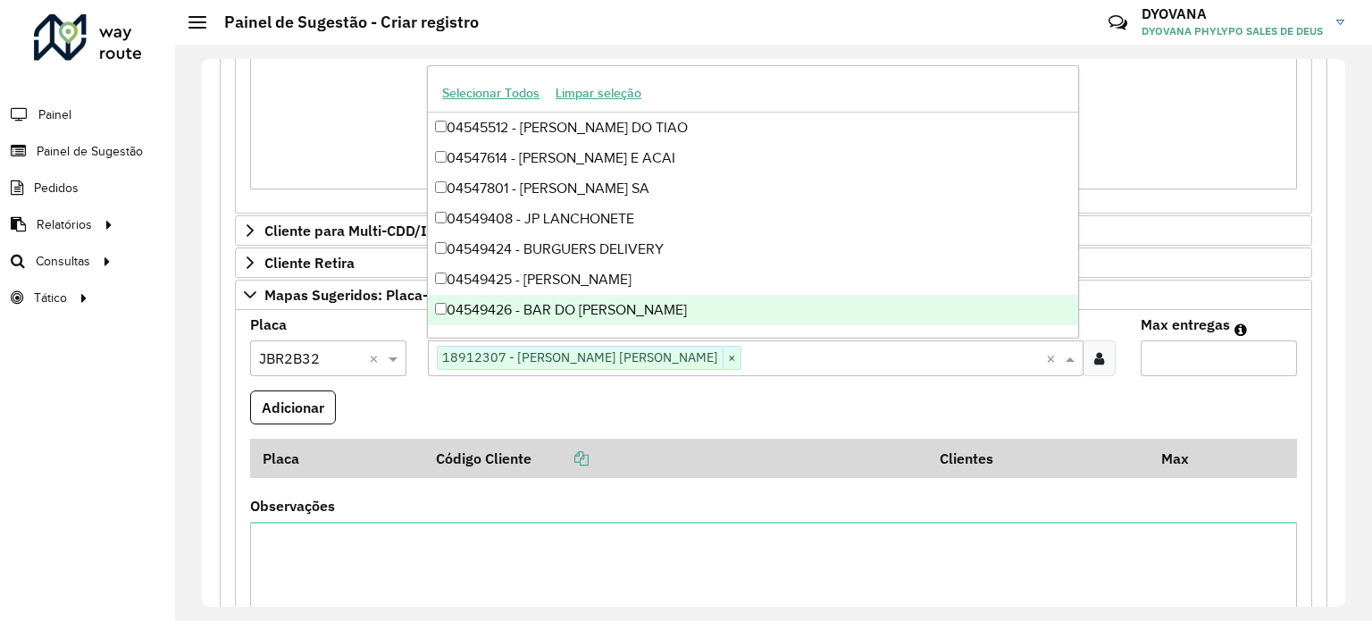
click at [1191, 349] on input "Max entregas" at bounding box center [1218, 358] width 156 height 36
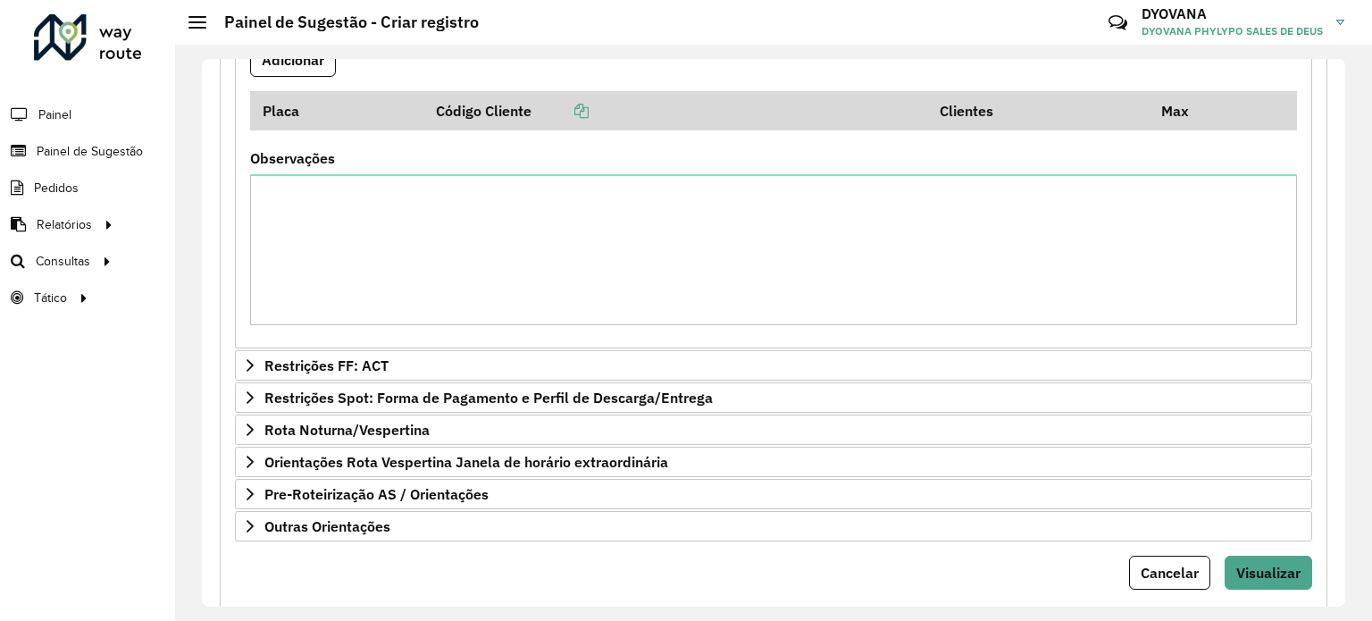
scroll to position [1178, 0]
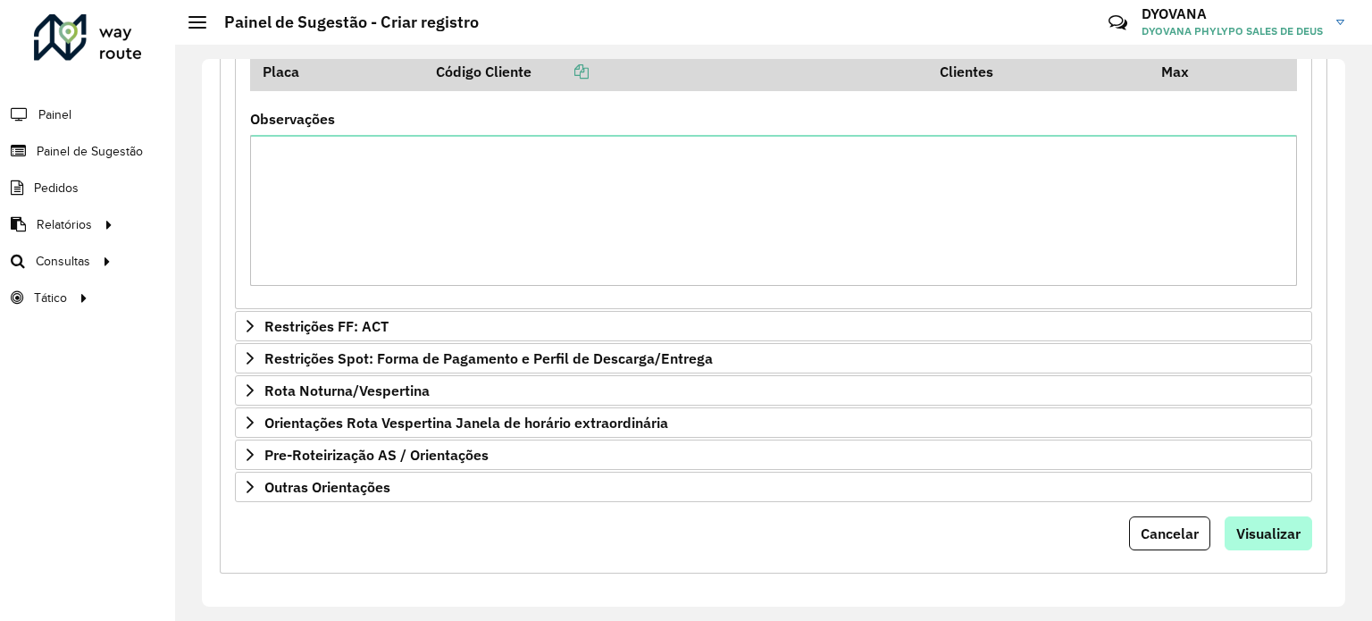
type input "*"
click at [1243, 524] on span "Visualizar" at bounding box center [1268, 533] width 64 height 18
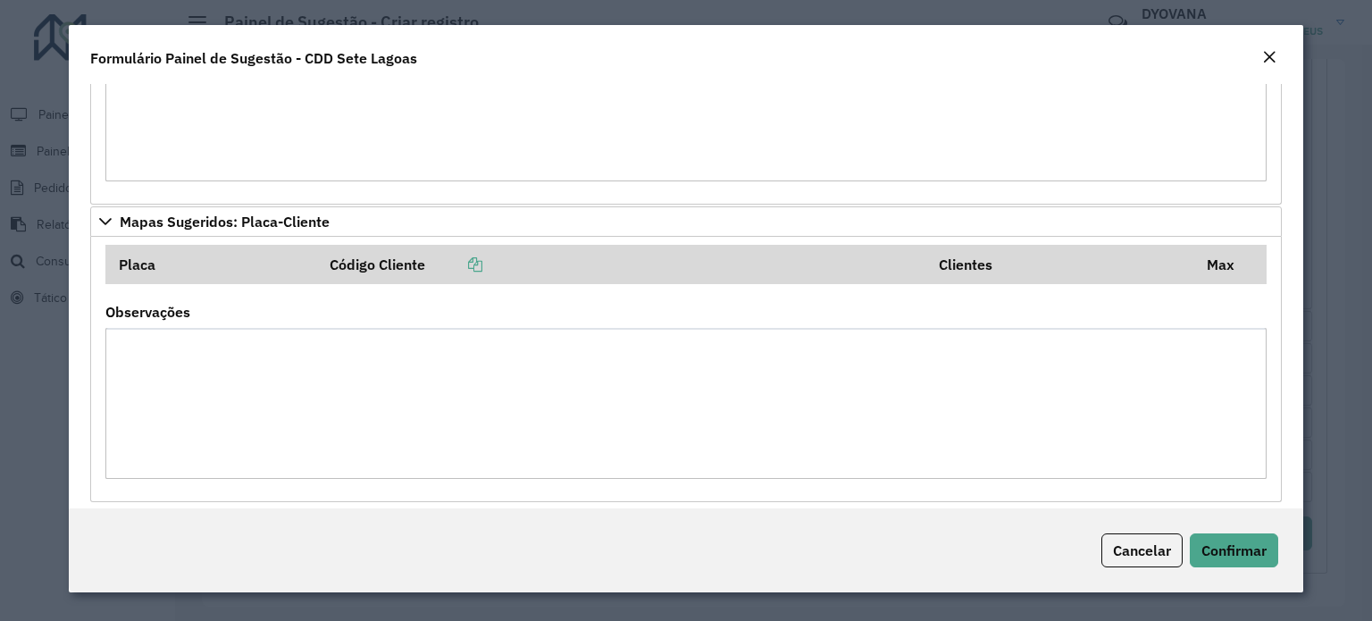
scroll to position [1639, 0]
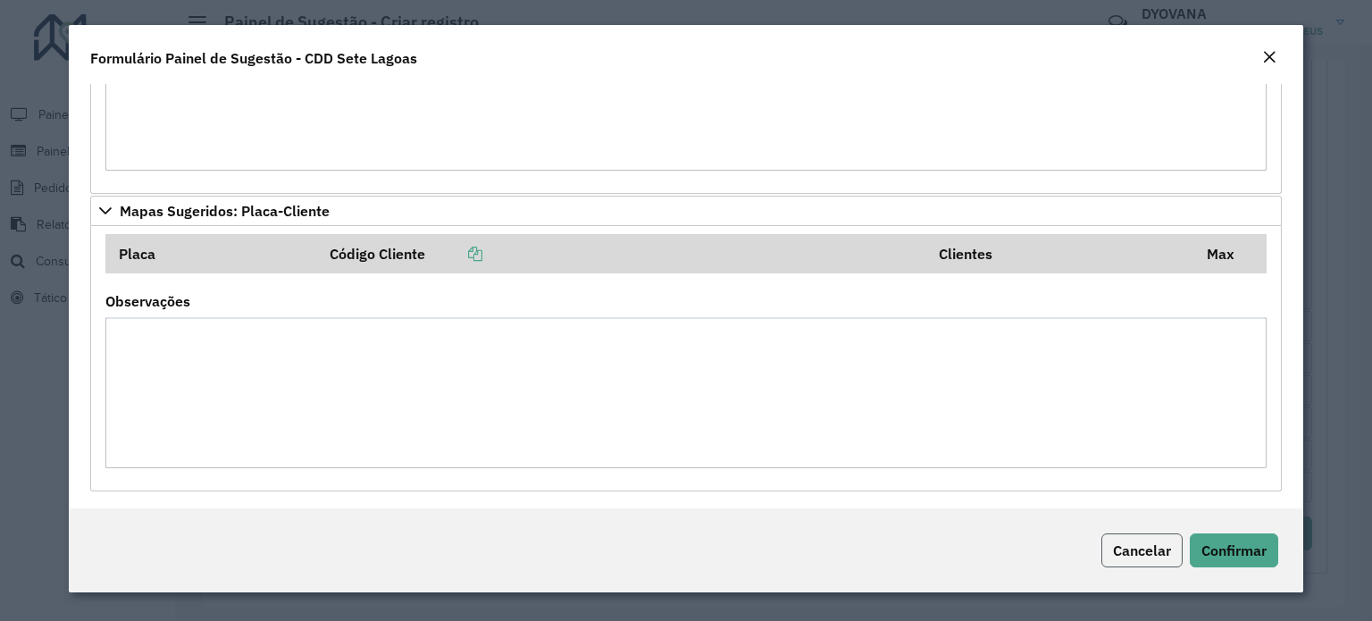
click at [1135, 561] on button "Cancelar" at bounding box center [1141, 550] width 81 height 34
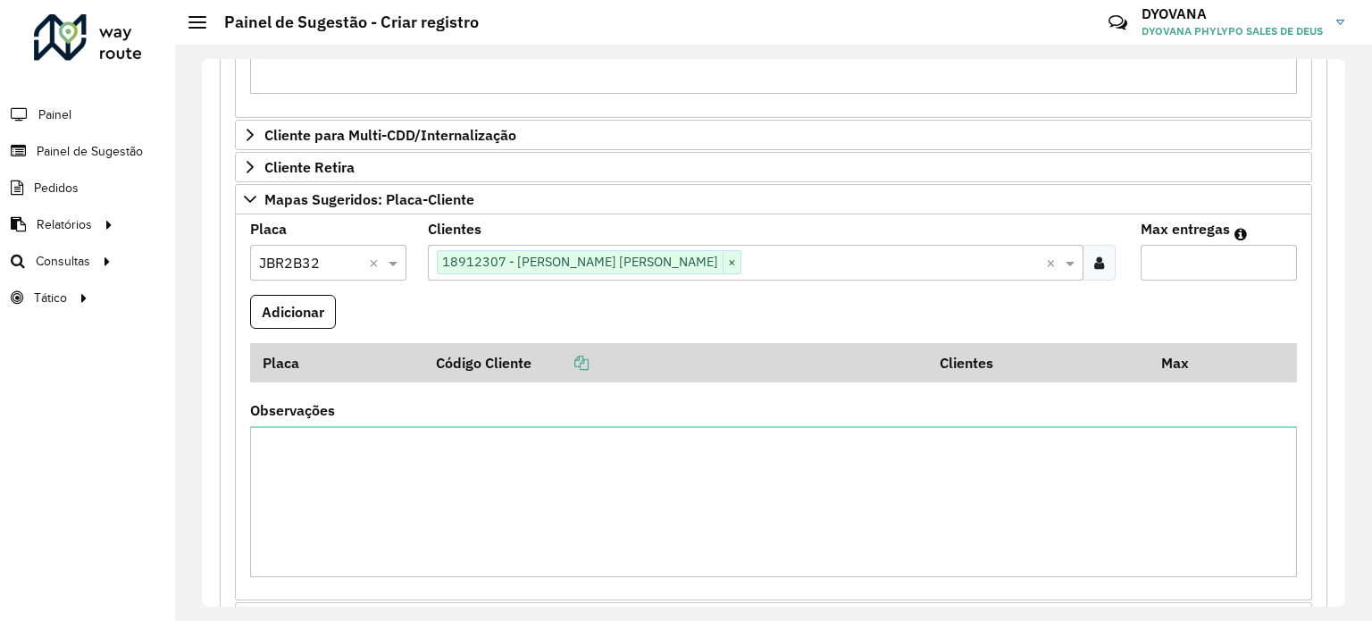
scroll to position [886, 0]
click at [316, 315] on button "Adicionar" at bounding box center [293, 313] width 86 height 34
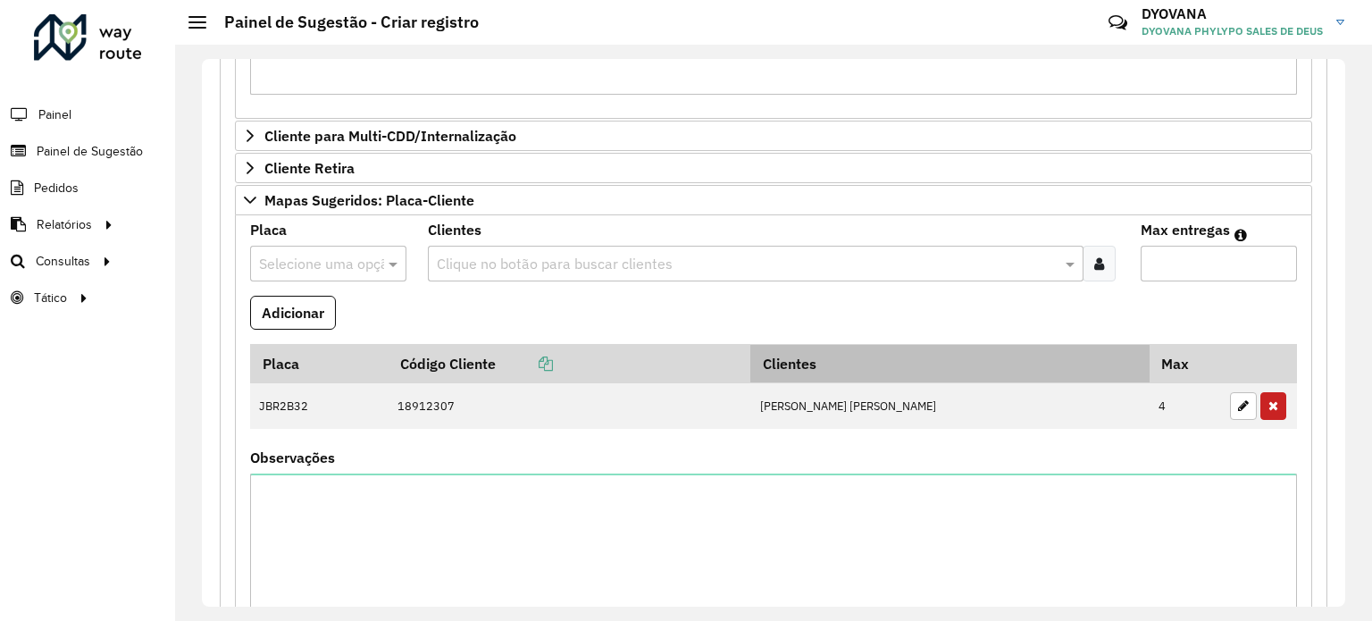
scroll to position [1223, 0]
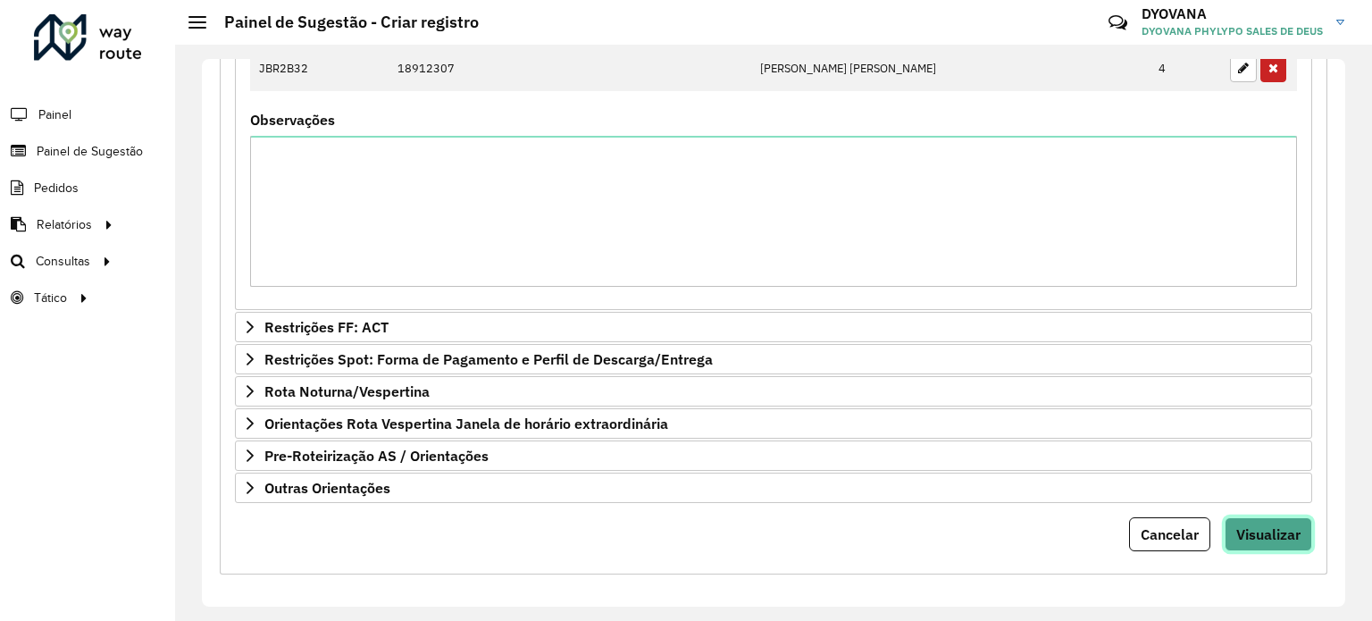
click at [1236, 517] on button "Visualizar" at bounding box center [1268, 534] width 88 height 34
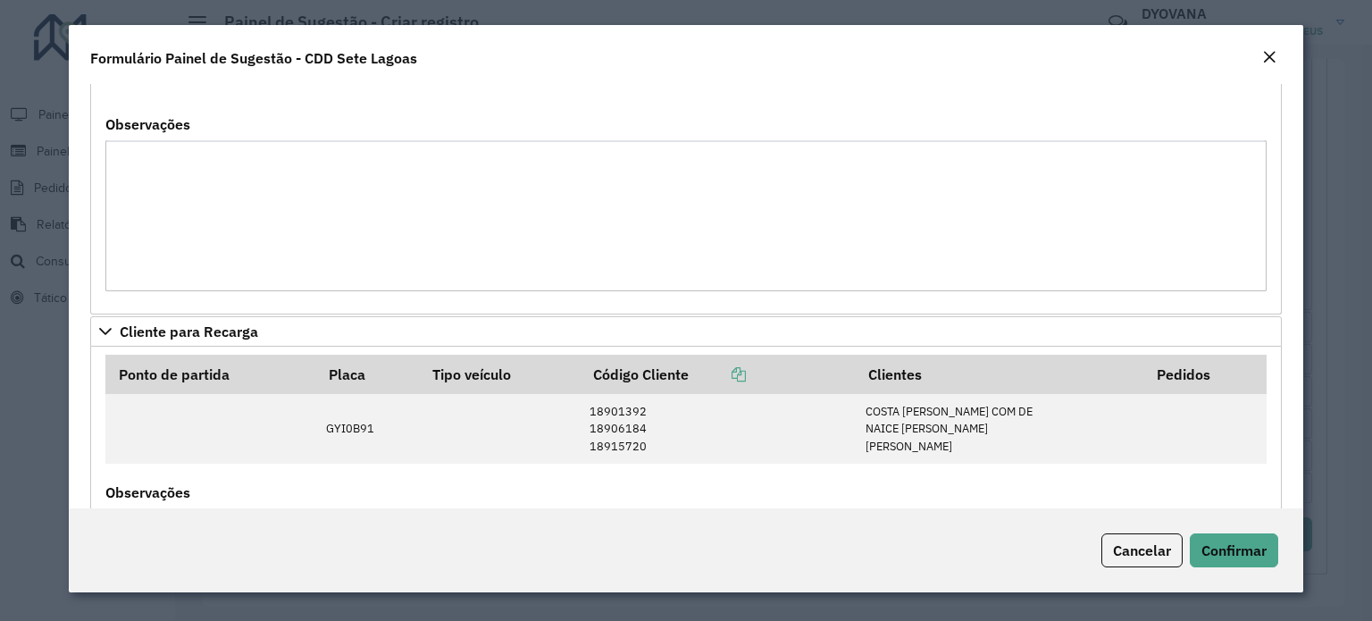
scroll to position [1674, 0]
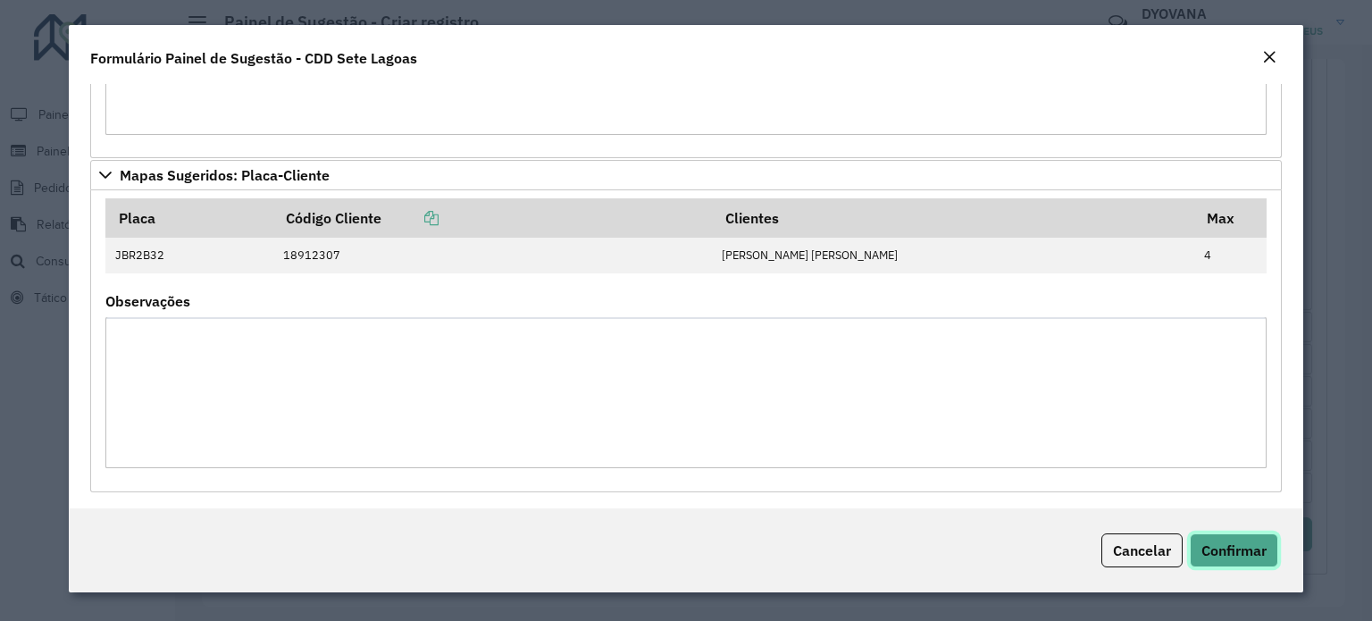
click at [1248, 550] on span "Confirmar" at bounding box center [1233, 550] width 65 height 18
